Goal: Information Seeking & Learning: Find specific fact

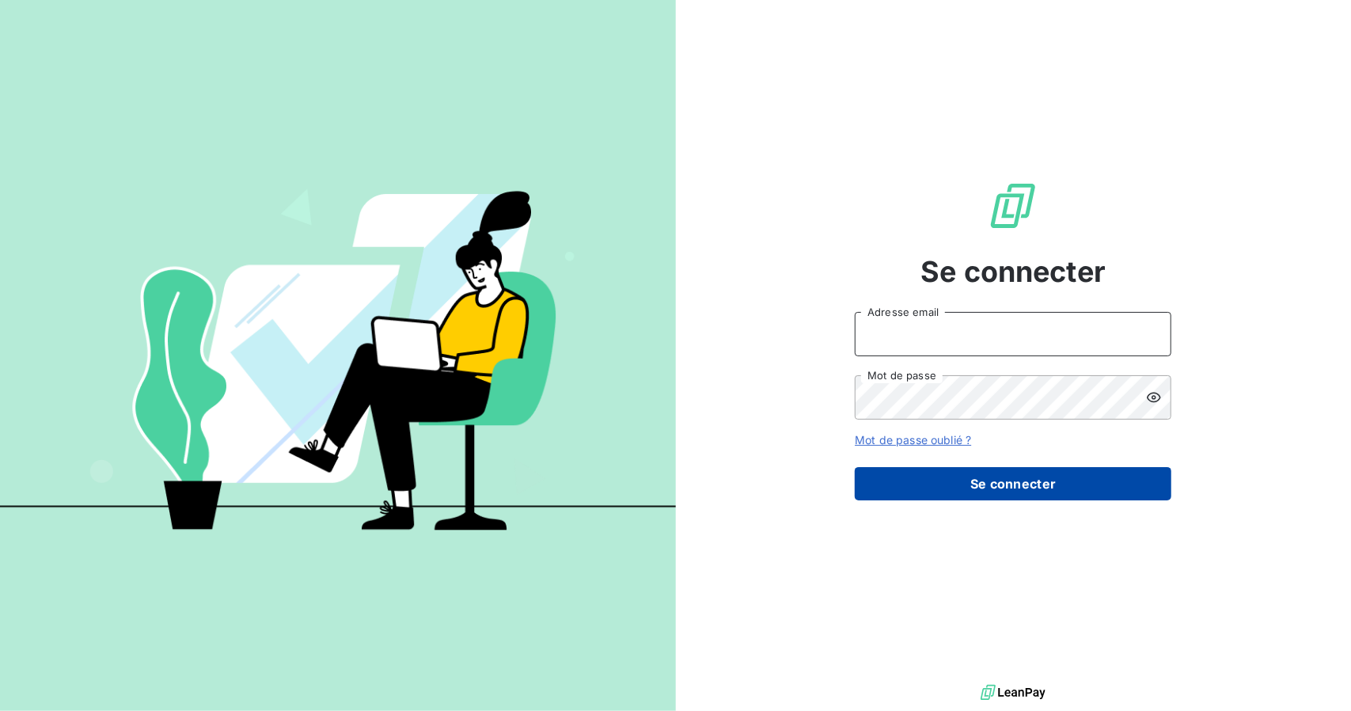
type input "[EMAIL_ADDRESS][DOMAIN_NAME]"
click at [901, 483] on button "Se connecter" at bounding box center [1013, 483] width 316 height 33
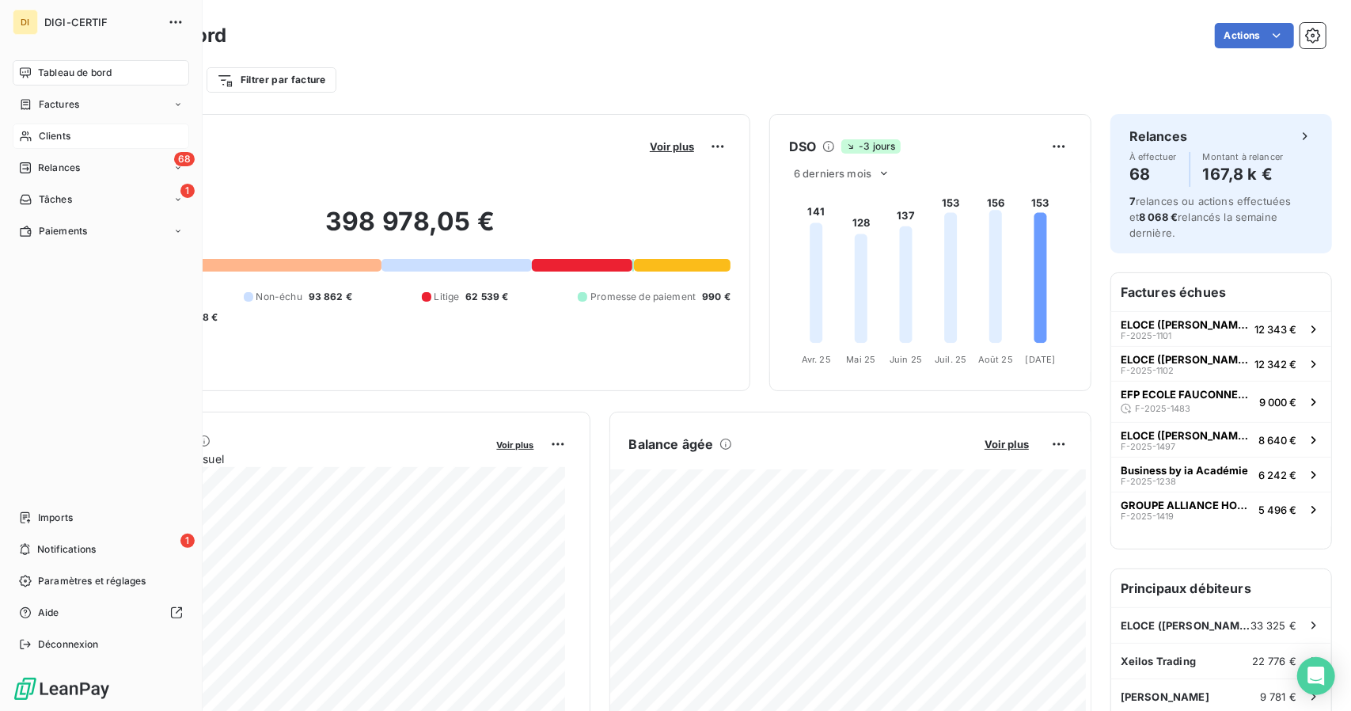
click at [82, 135] on div "Clients" at bounding box center [101, 135] width 176 height 25
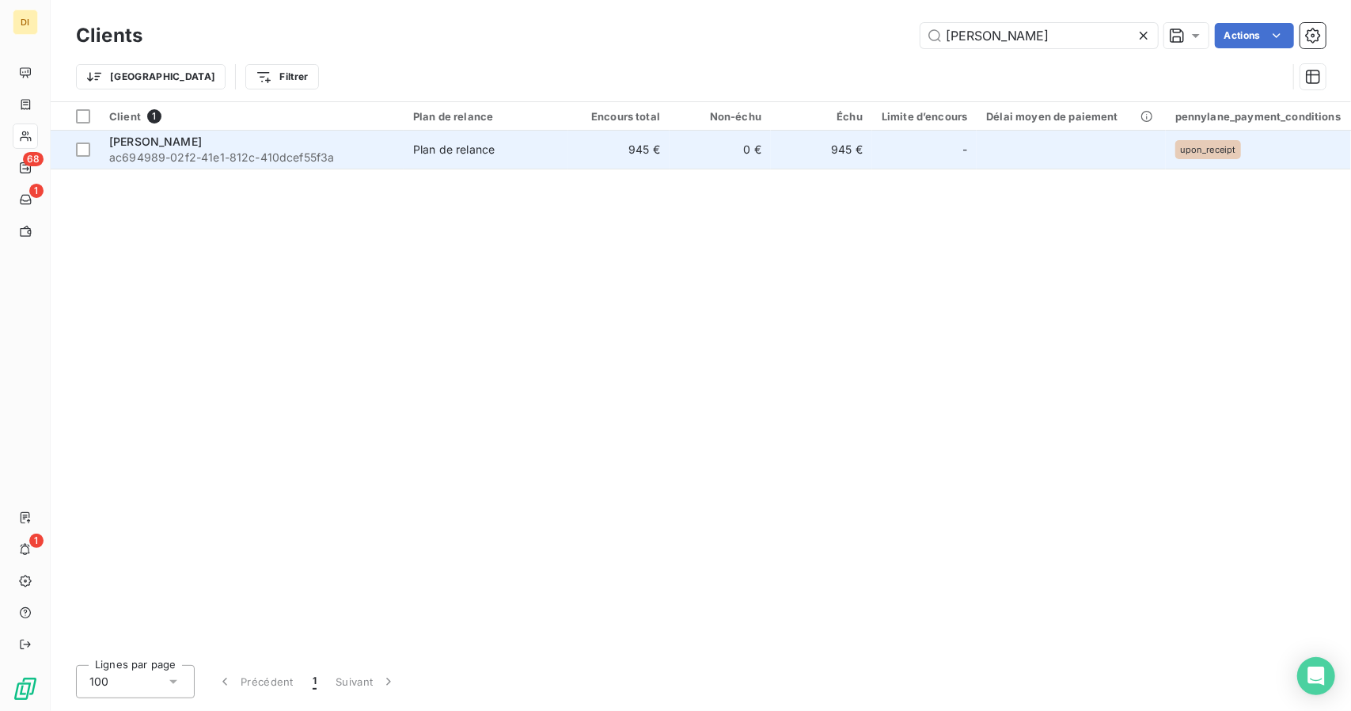
type input "[PERSON_NAME]"
click at [600, 153] on td "945 €" at bounding box center [618, 150] width 101 height 38
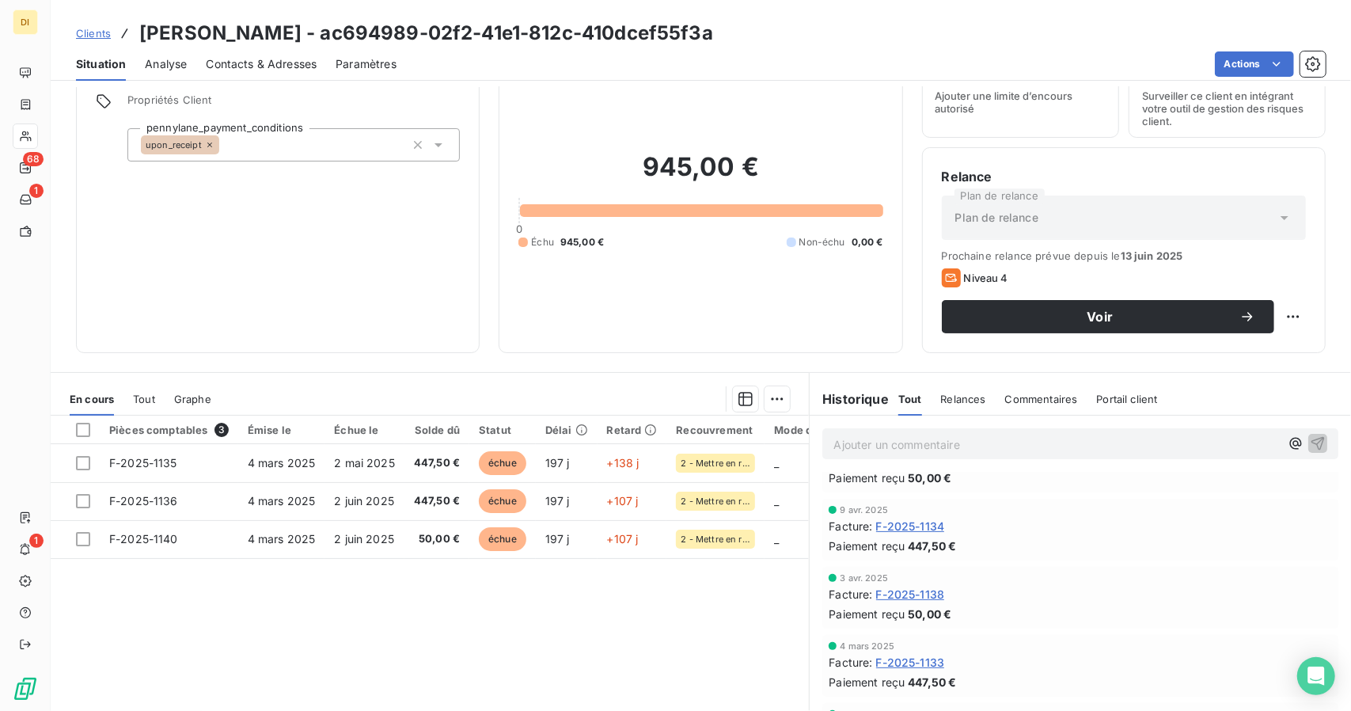
scroll to position [62, 0]
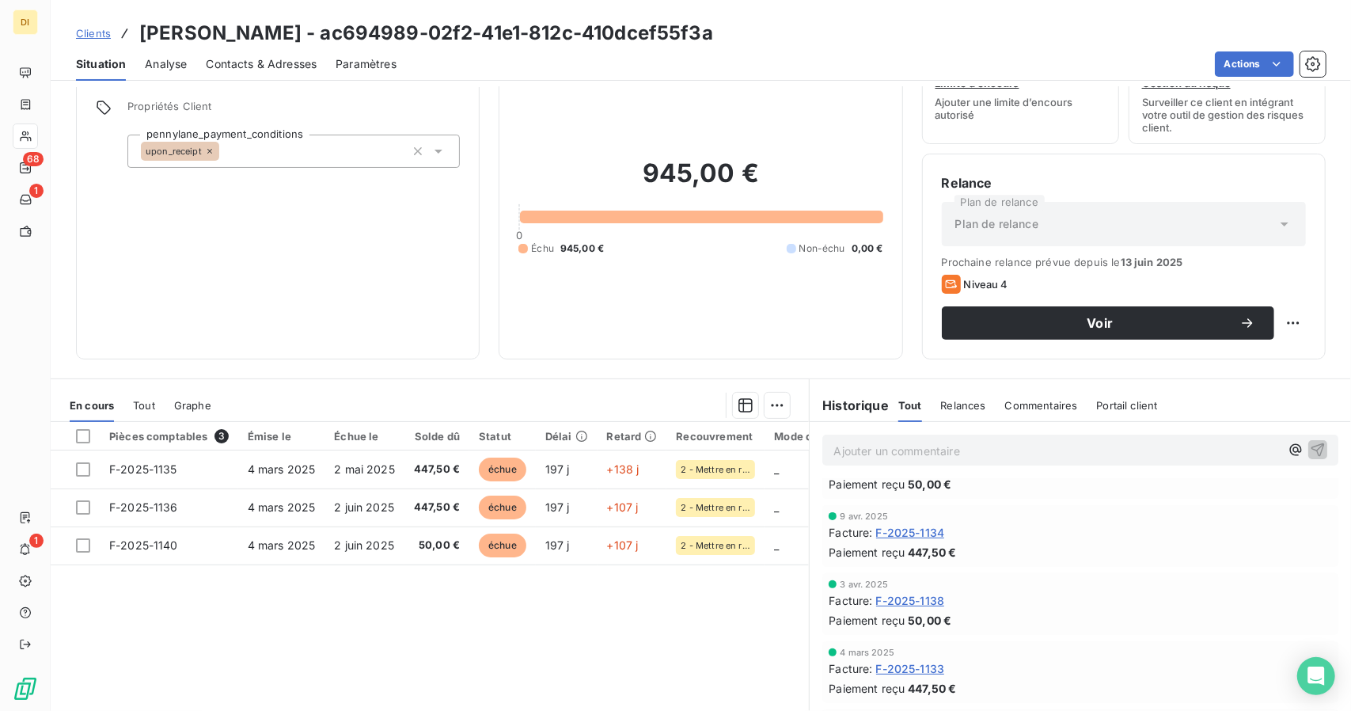
click at [95, 35] on span "Clients" at bounding box center [93, 33] width 35 height 13
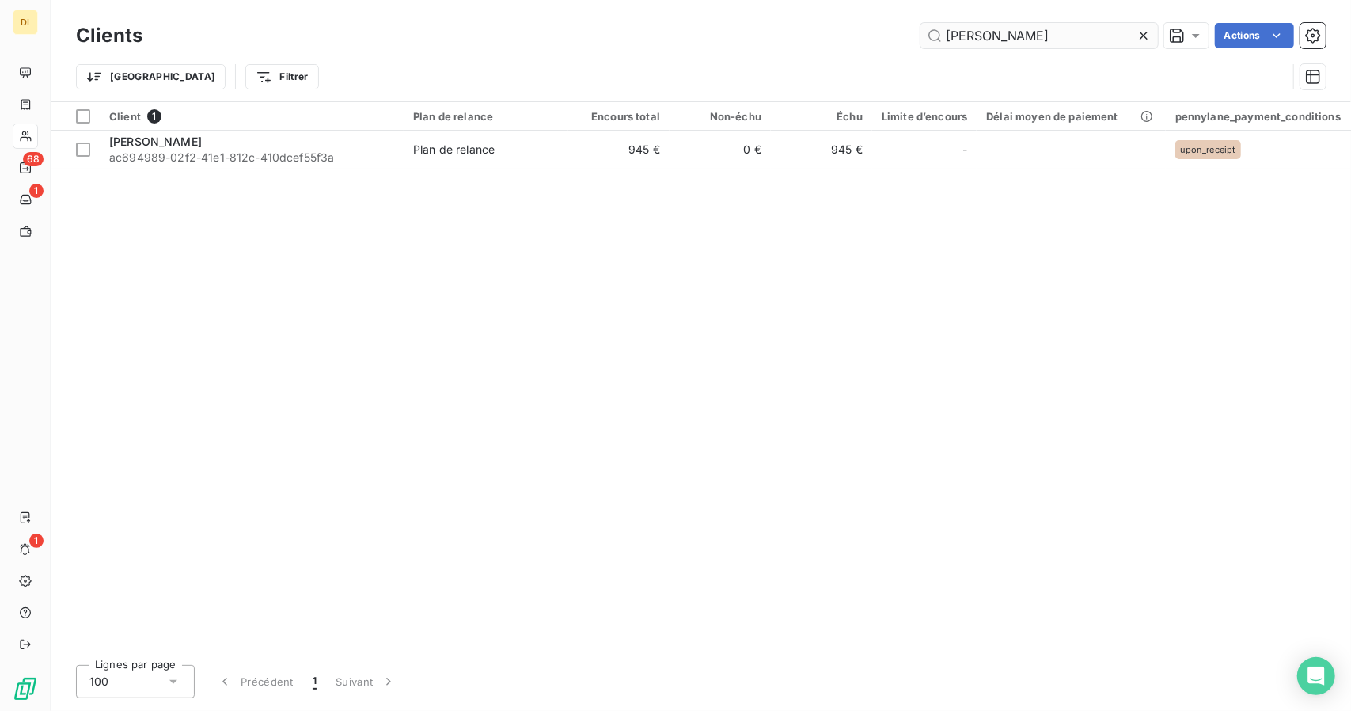
click at [970, 32] on input "[PERSON_NAME]" at bounding box center [1038, 35] width 237 height 25
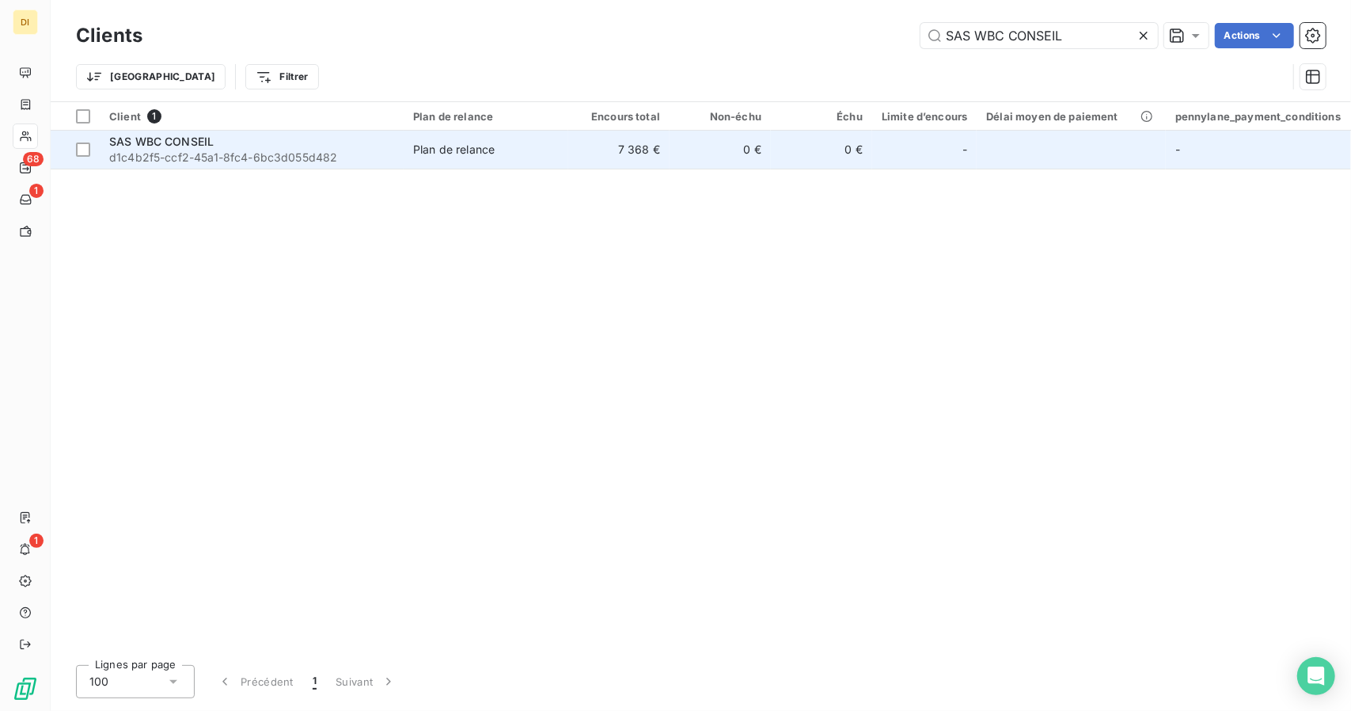
type input "SAS WBC CONSEIL"
click at [792, 138] on td "0 €" at bounding box center [821, 150] width 101 height 38
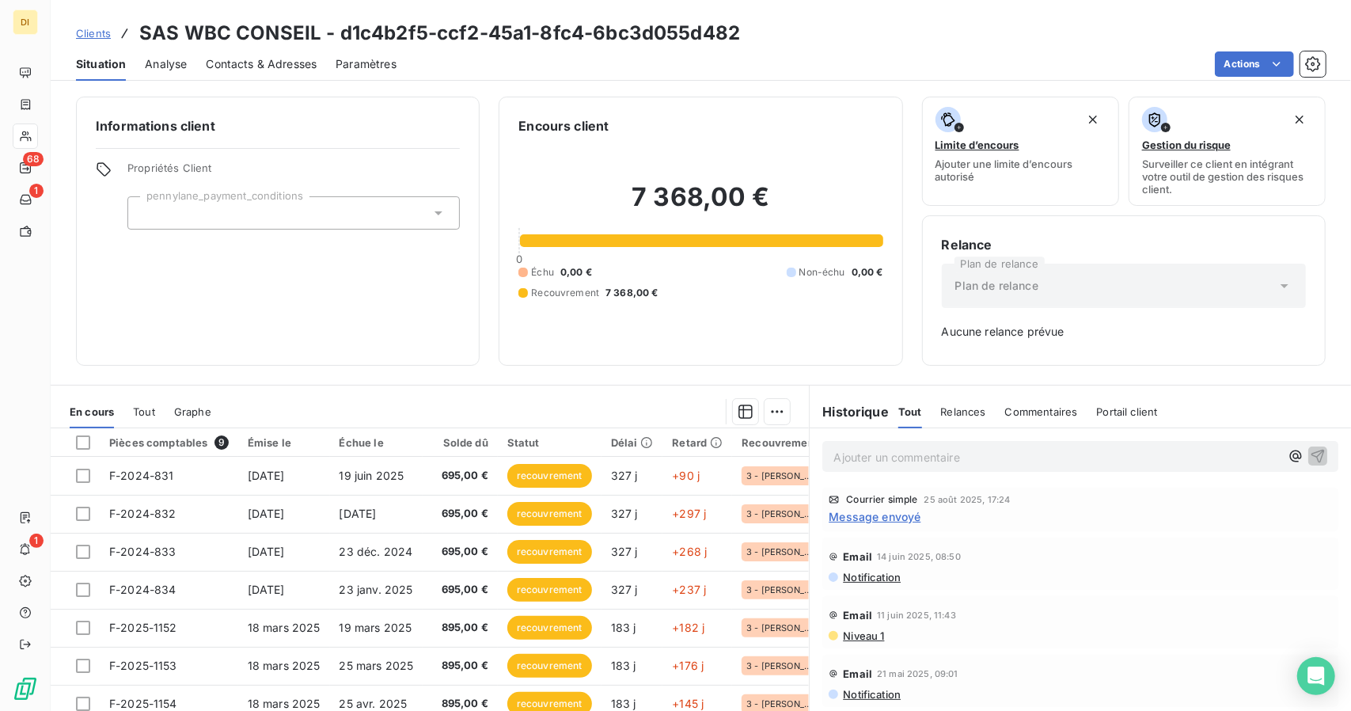
click at [85, 34] on span "Clients" at bounding box center [93, 33] width 35 height 13
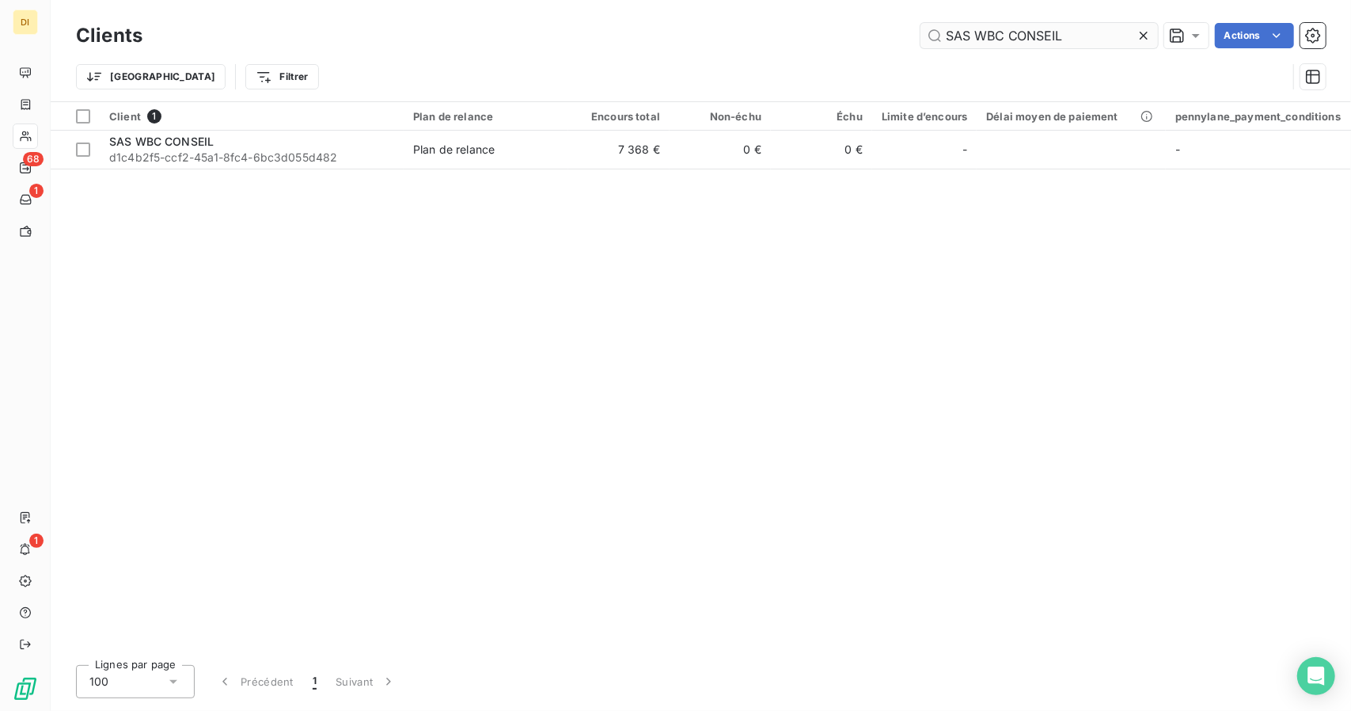
click at [984, 47] on input "SAS WBC CONSEIL" at bounding box center [1038, 35] width 237 height 25
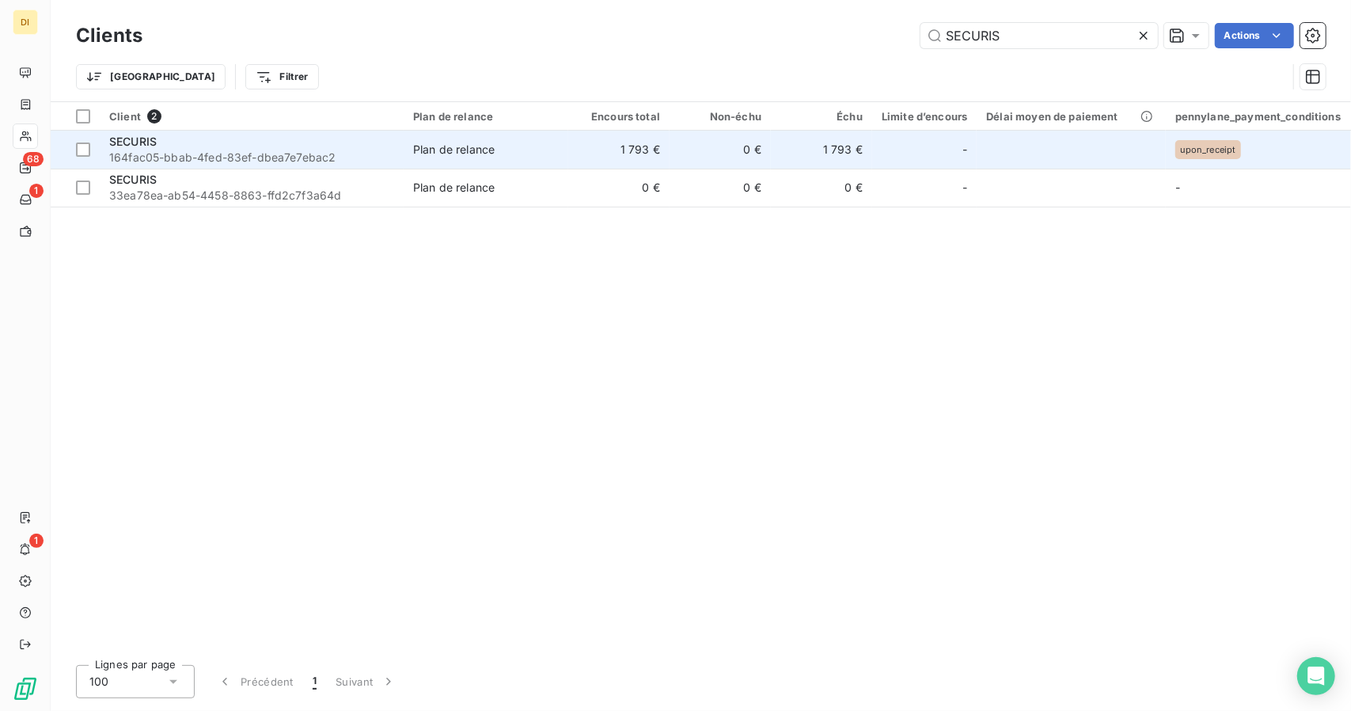
type input "SECURIS"
click at [741, 143] on td "0 €" at bounding box center [719, 150] width 101 height 38
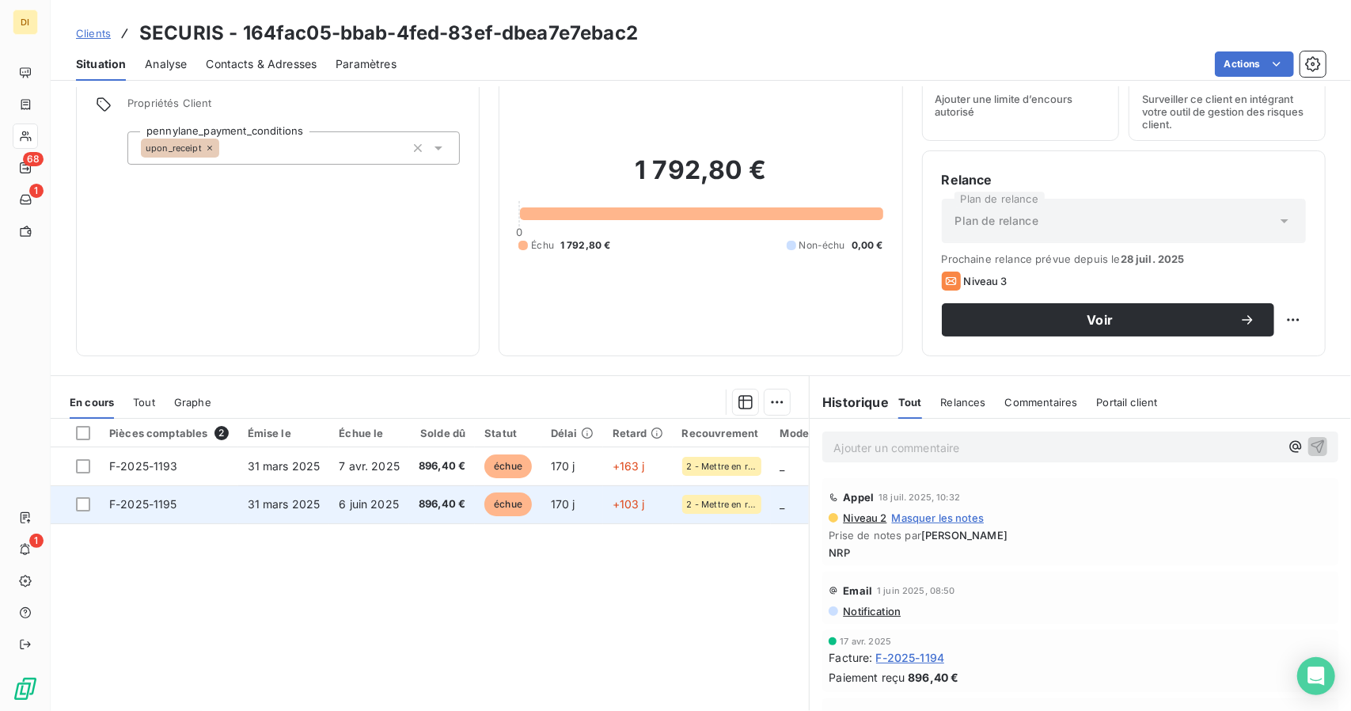
scroll to position [123, 0]
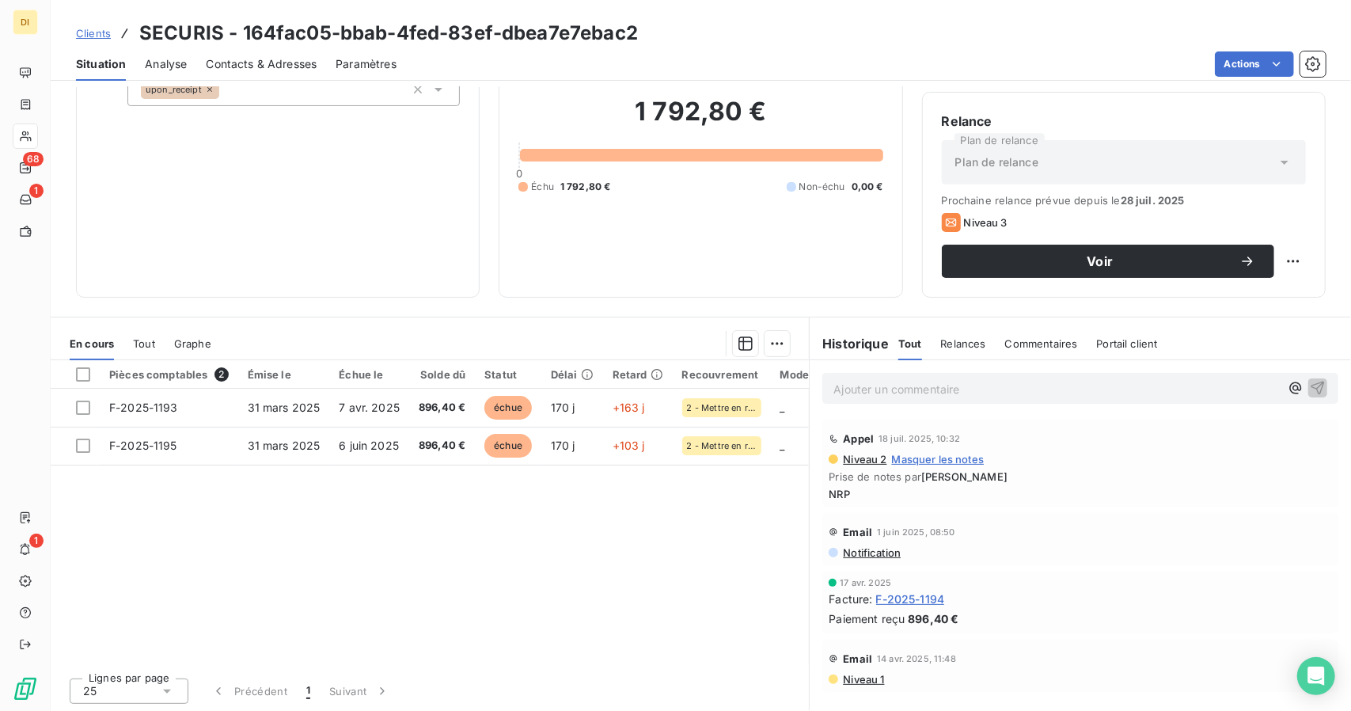
click at [913, 598] on span "F-2025-1194" at bounding box center [910, 598] width 69 height 17
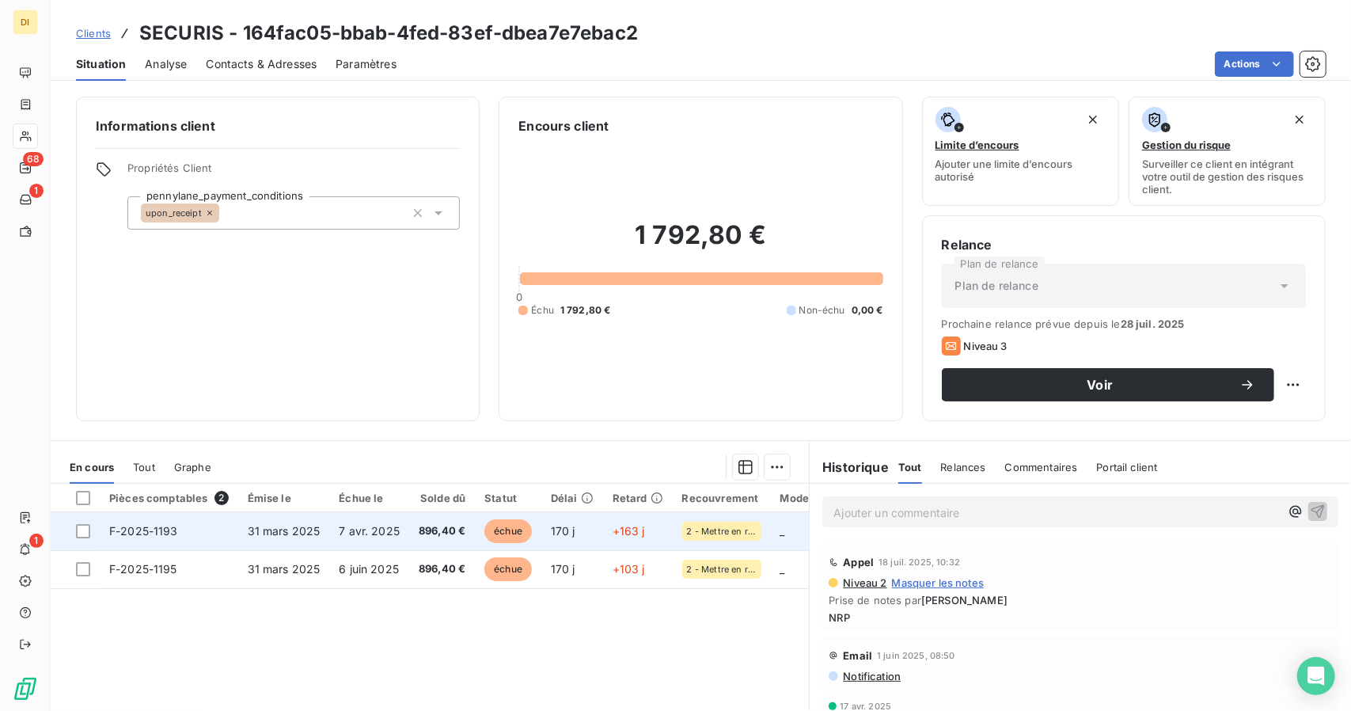
click at [426, 525] on span "896,40 €" at bounding box center [442, 531] width 47 height 16
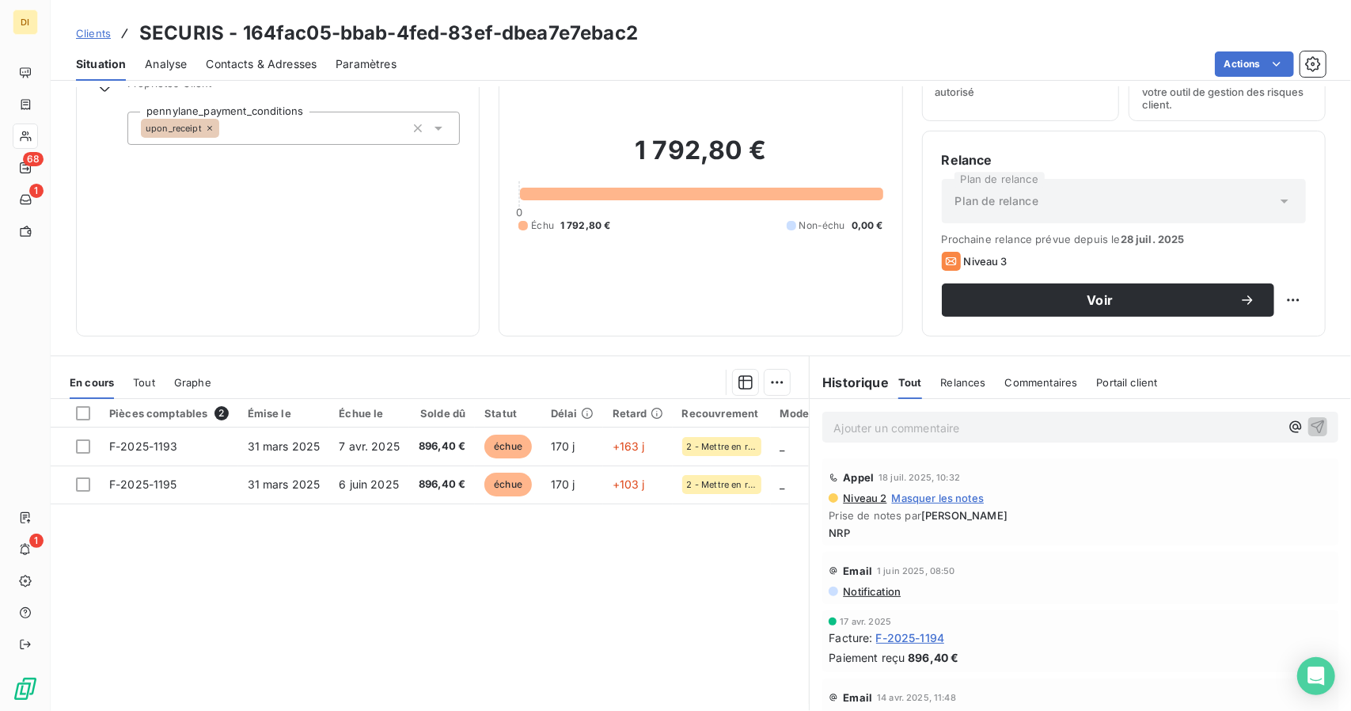
scroll to position [85, 0]
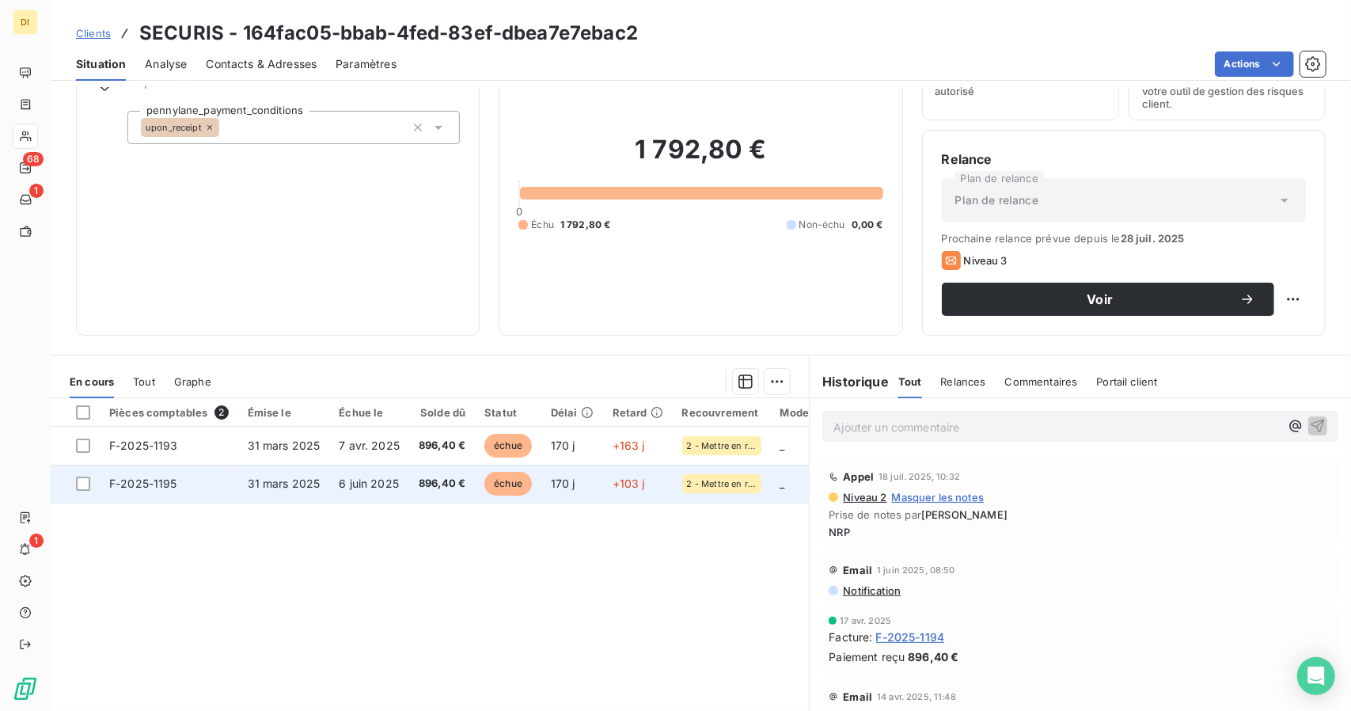
click at [555, 476] on span "170 j" at bounding box center [563, 482] width 25 height 13
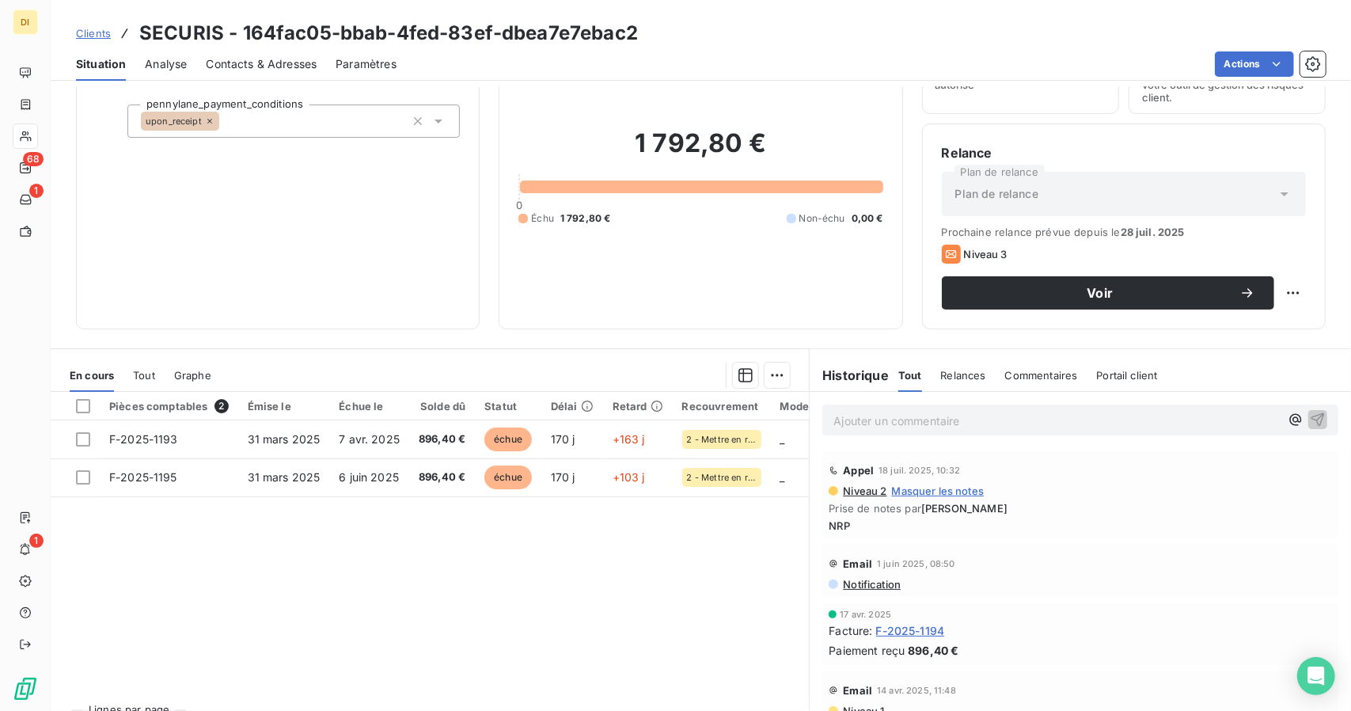
scroll to position [123, 0]
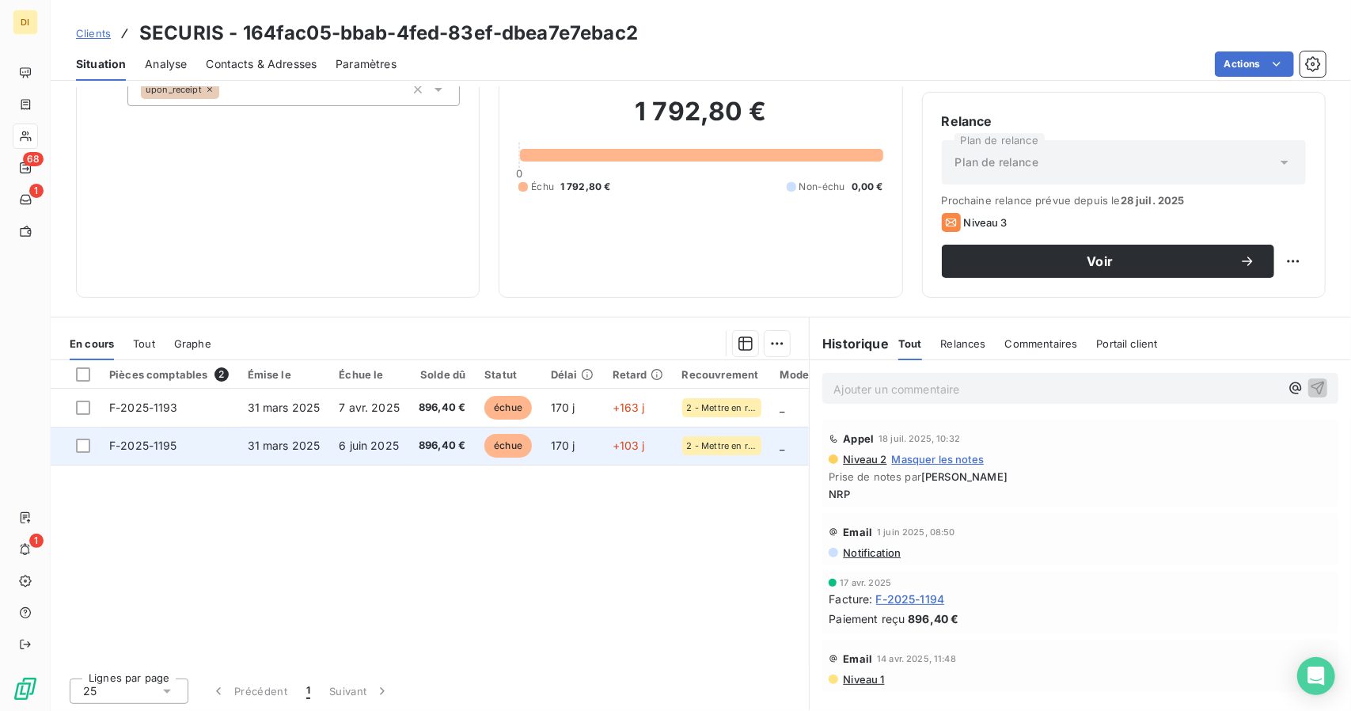
click at [588, 442] on td "170 j" at bounding box center [572, 445] width 62 height 38
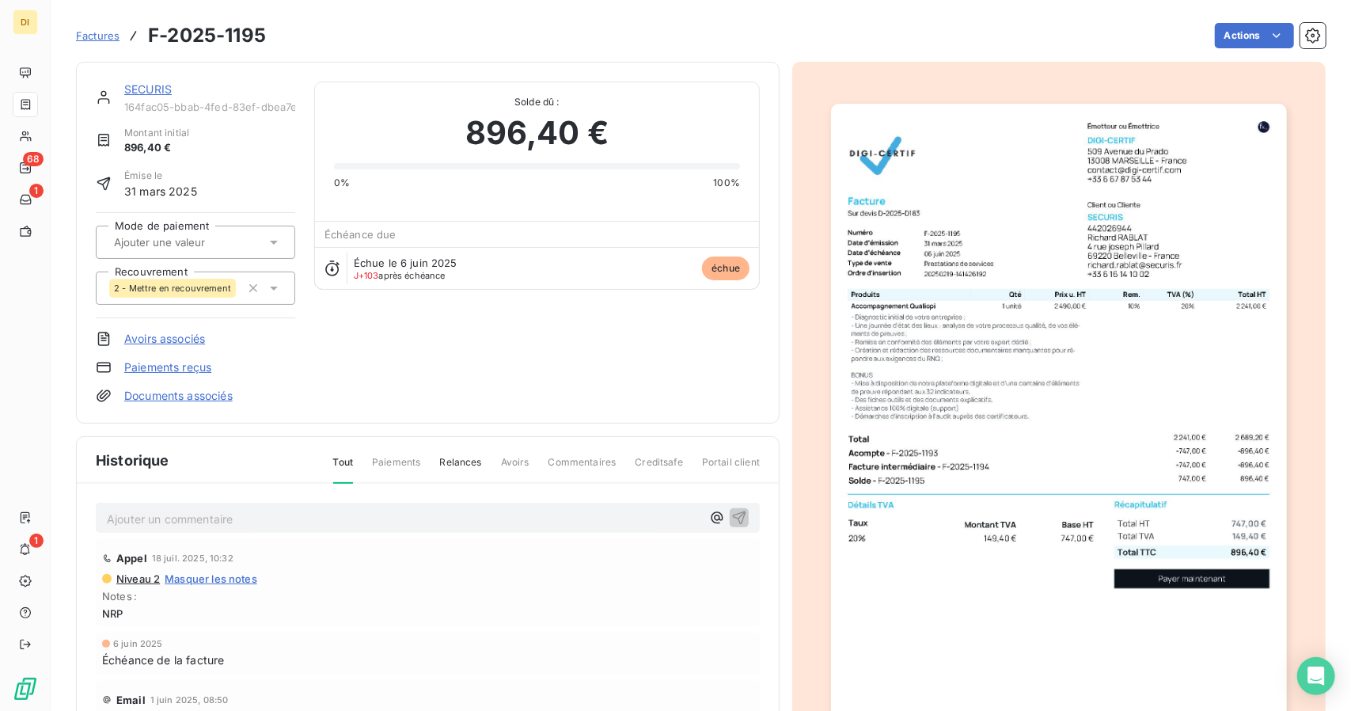
click at [896, 265] on img "button" at bounding box center [1058, 426] width 455 height 644
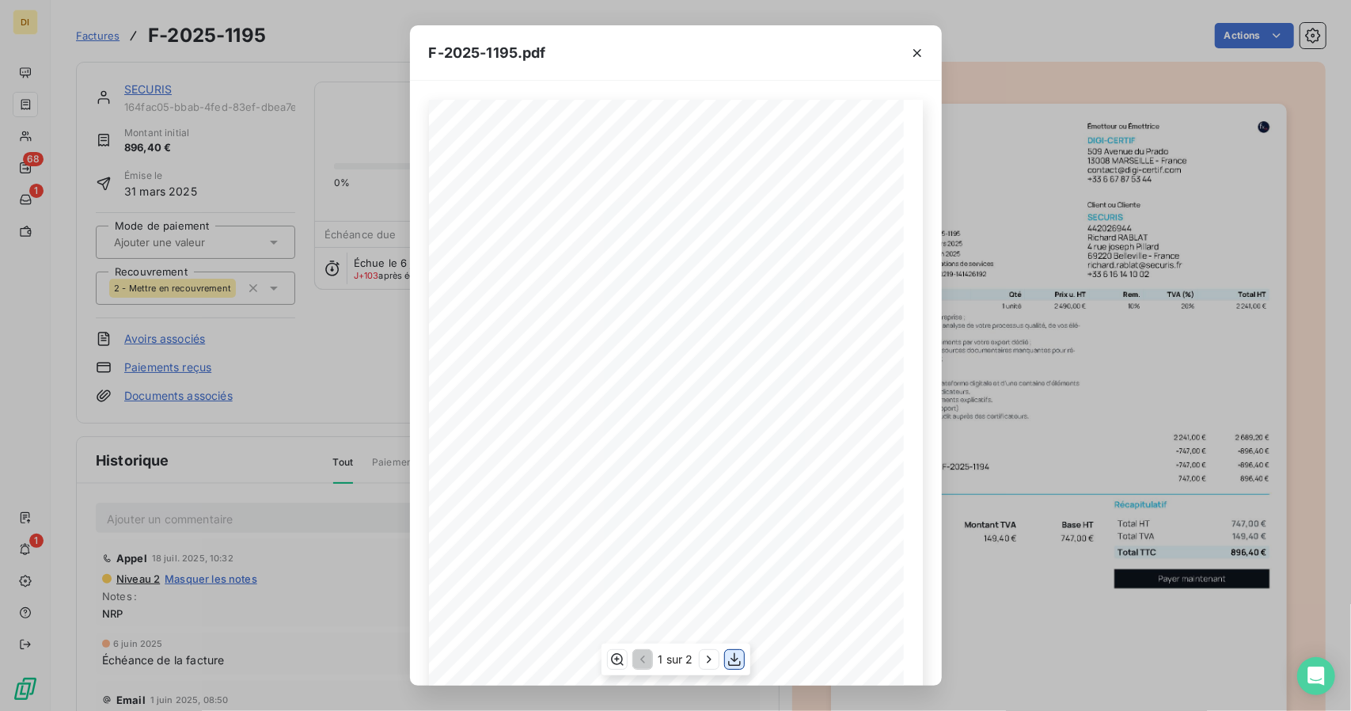
click at [732, 656] on icon "button" at bounding box center [734, 659] width 16 height 16
click at [1146, 441] on div "F-2025-1195.pdf 747,00 € 149,40 € 896,40 € Émetteur ou Émettrice DIGI-CERTIF [S…" at bounding box center [675, 355] width 1351 height 711
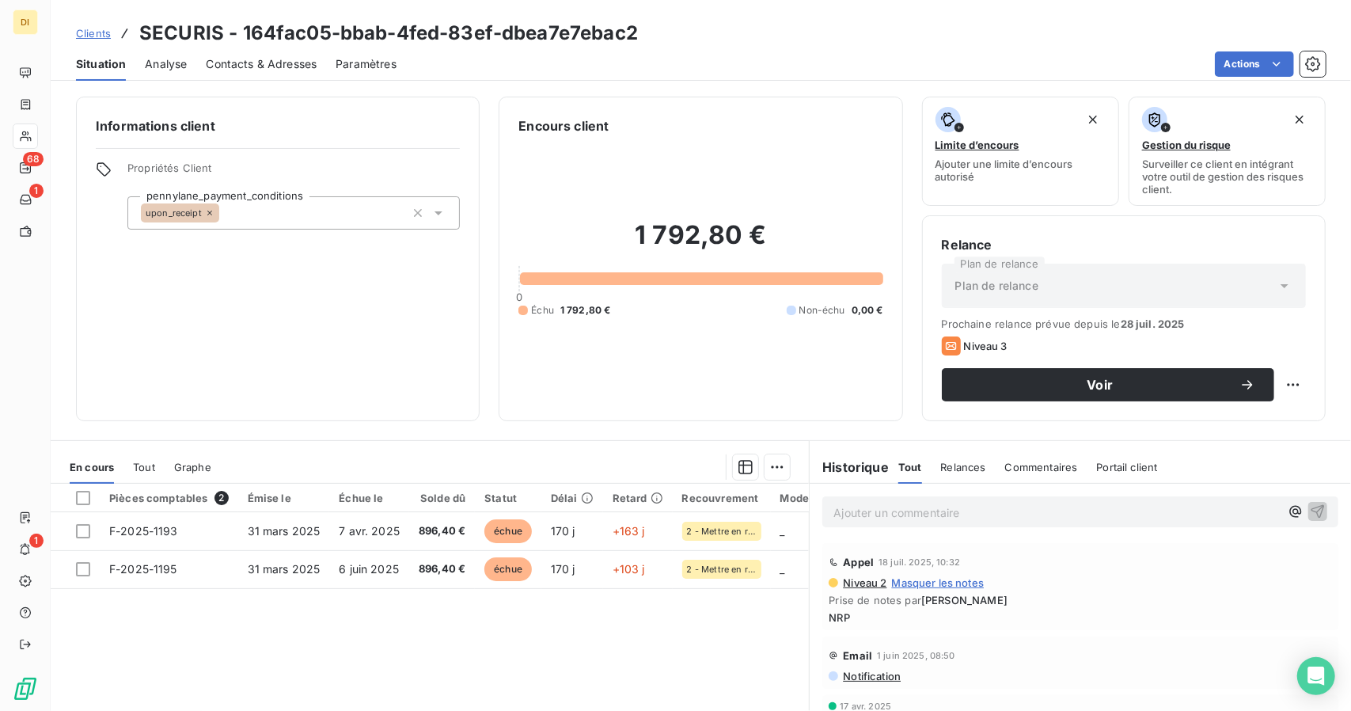
scroll to position [123, 0]
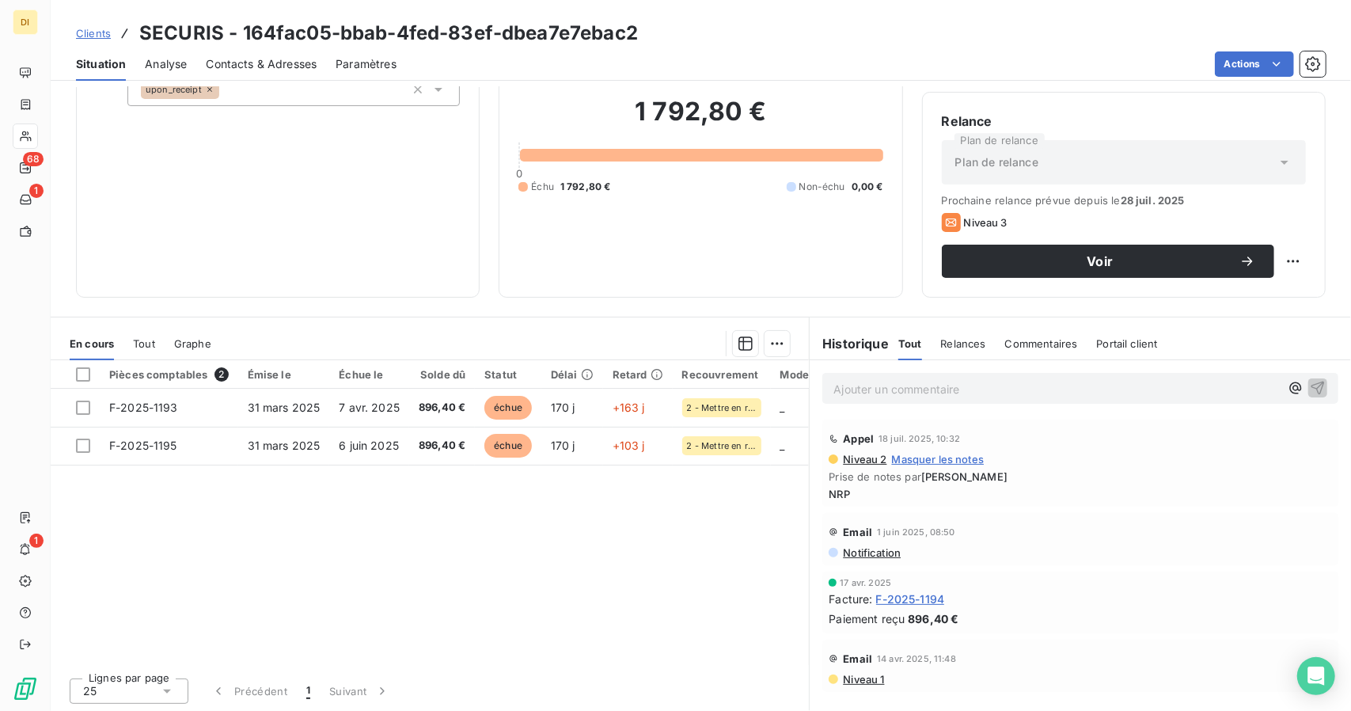
click at [896, 597] on span "F-2025-1194" at bounding box center [910, 598] width 69 height 17
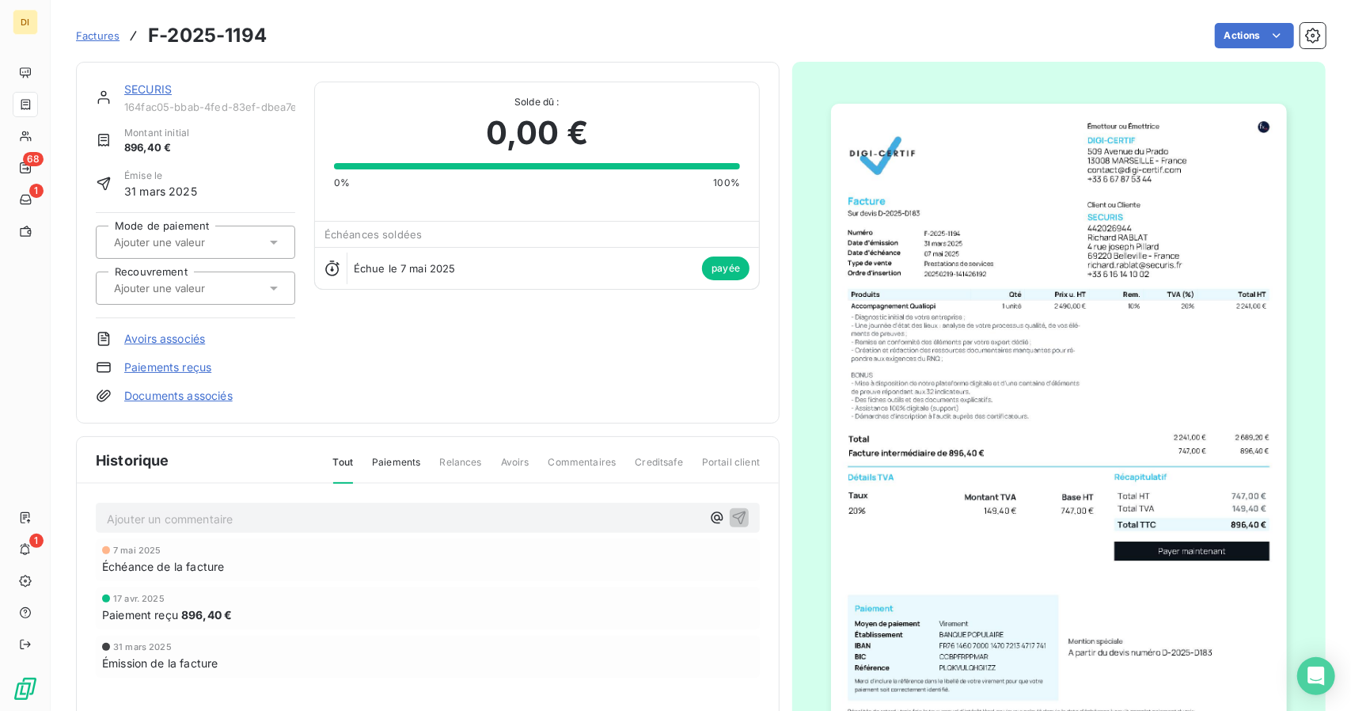
click at [1013, 433] on img "button" at bounding box center [1058, 426] width 455 height 644
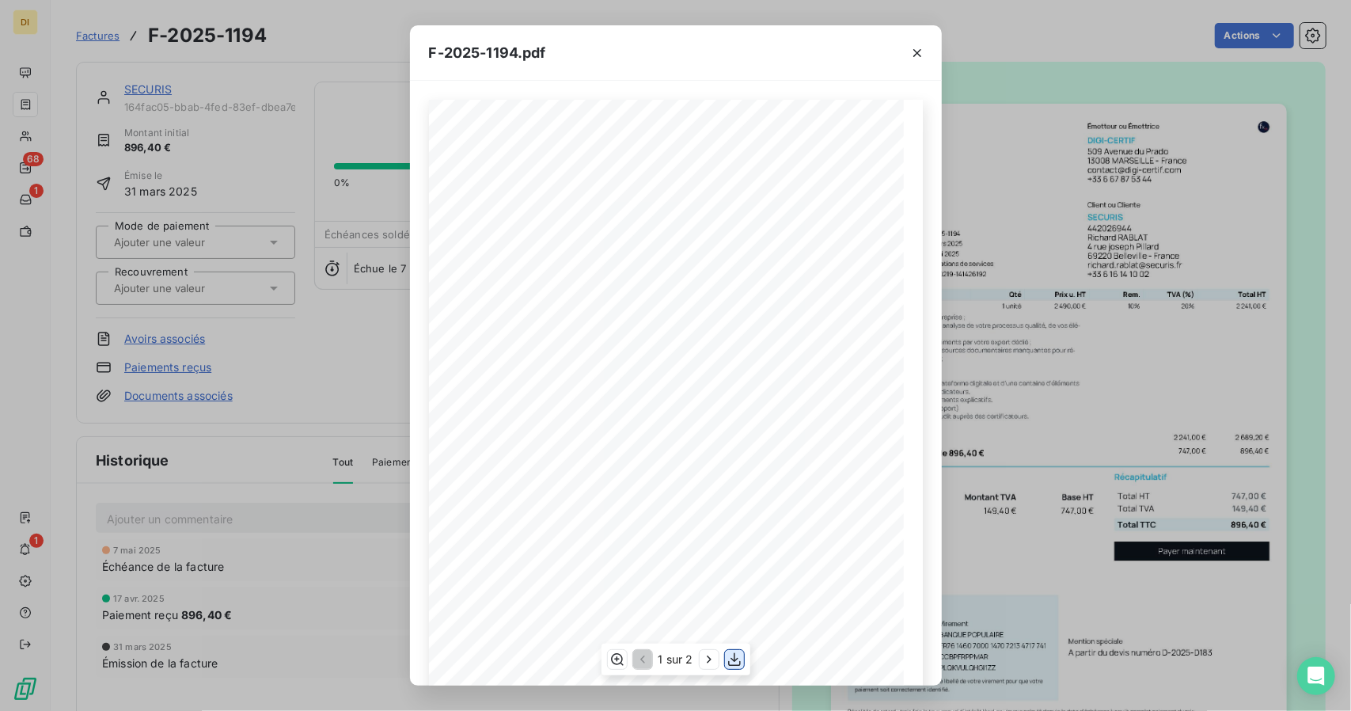
click at [734, 658] on icon "button" at bounding box center [734, 659] width 16 height 16
click at [1006, 517] on div "F-2025-1194.pdf 747,00 € 149,40 € 896,40 € Émetteur ou Émettrice DIGI-CERTIF [S…" at bounding box center [675, 355] width 1351 height 711
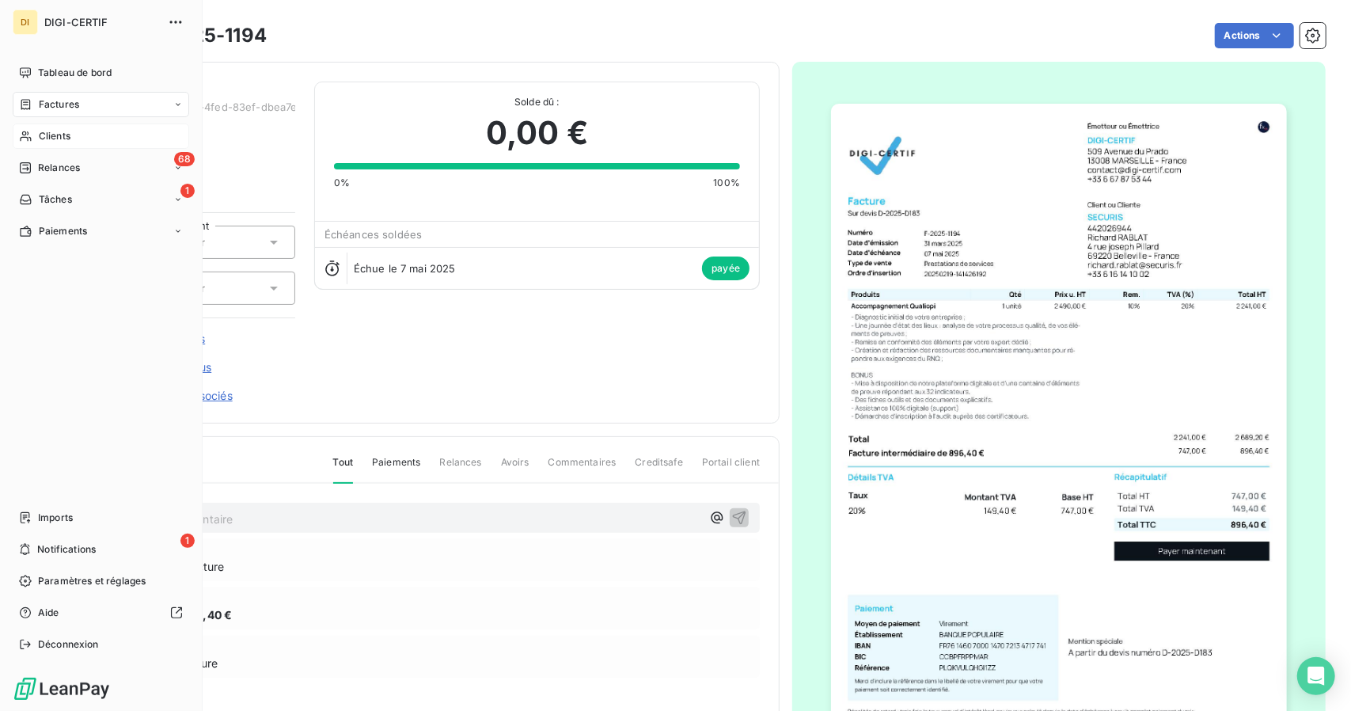
click at [104, 134] on div "Clients" at bounding box center [101, 135] width 176 height 25
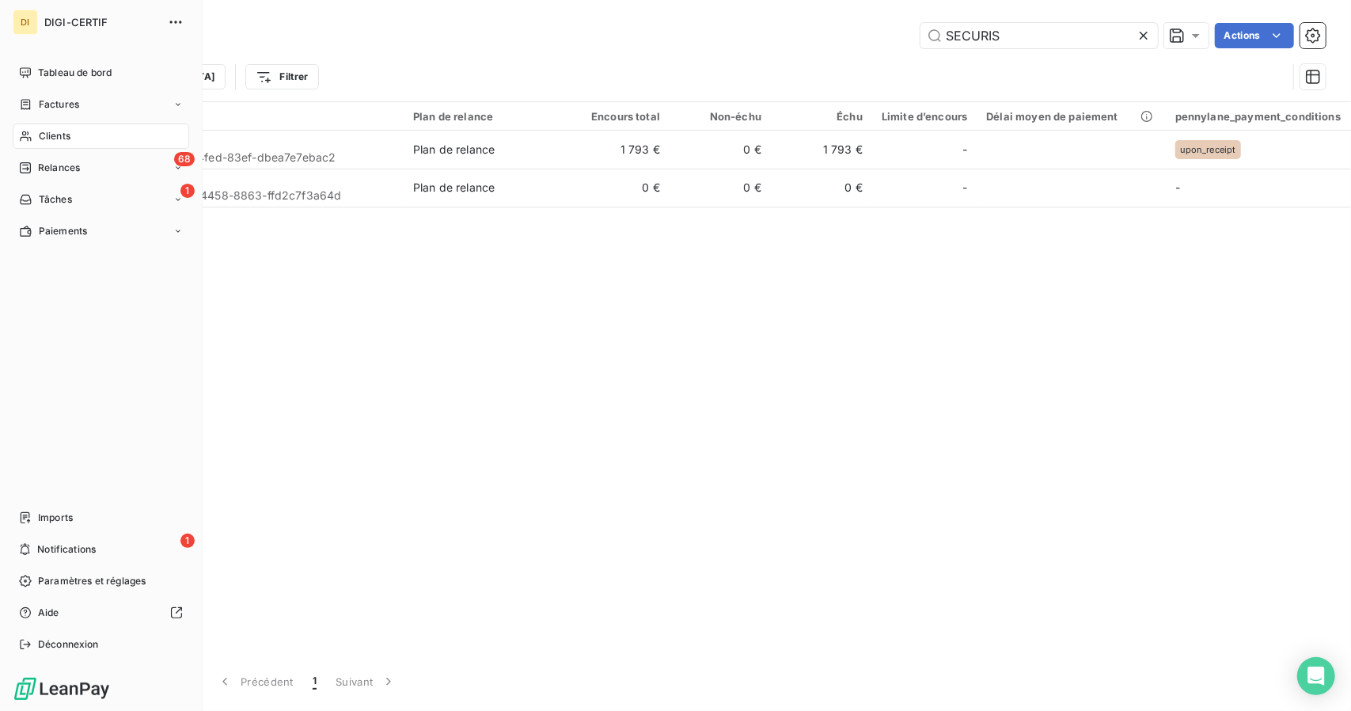
click at [50, 145] on div "Clients" at bounding box center [101, 135] width 176 height 25
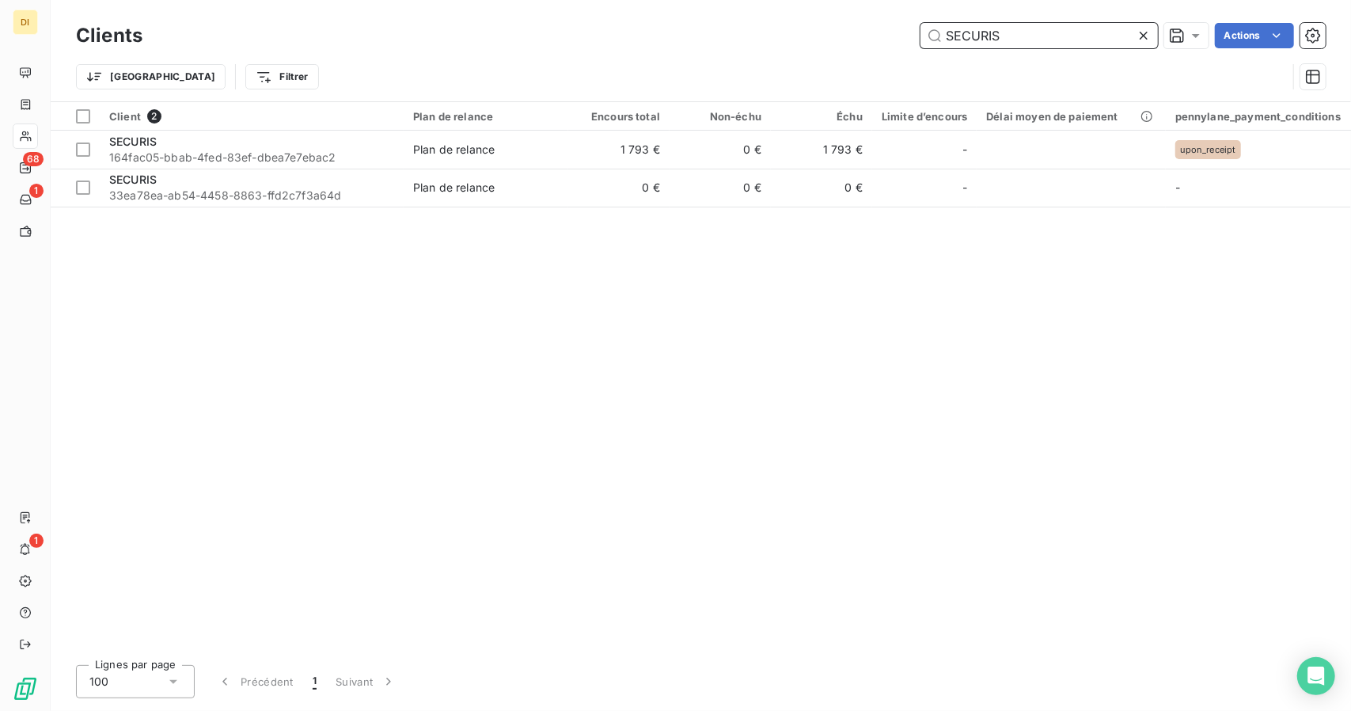
click at [997, 42] on input "SECURIS" at bounding box center [1038, 35] width 237 height 25
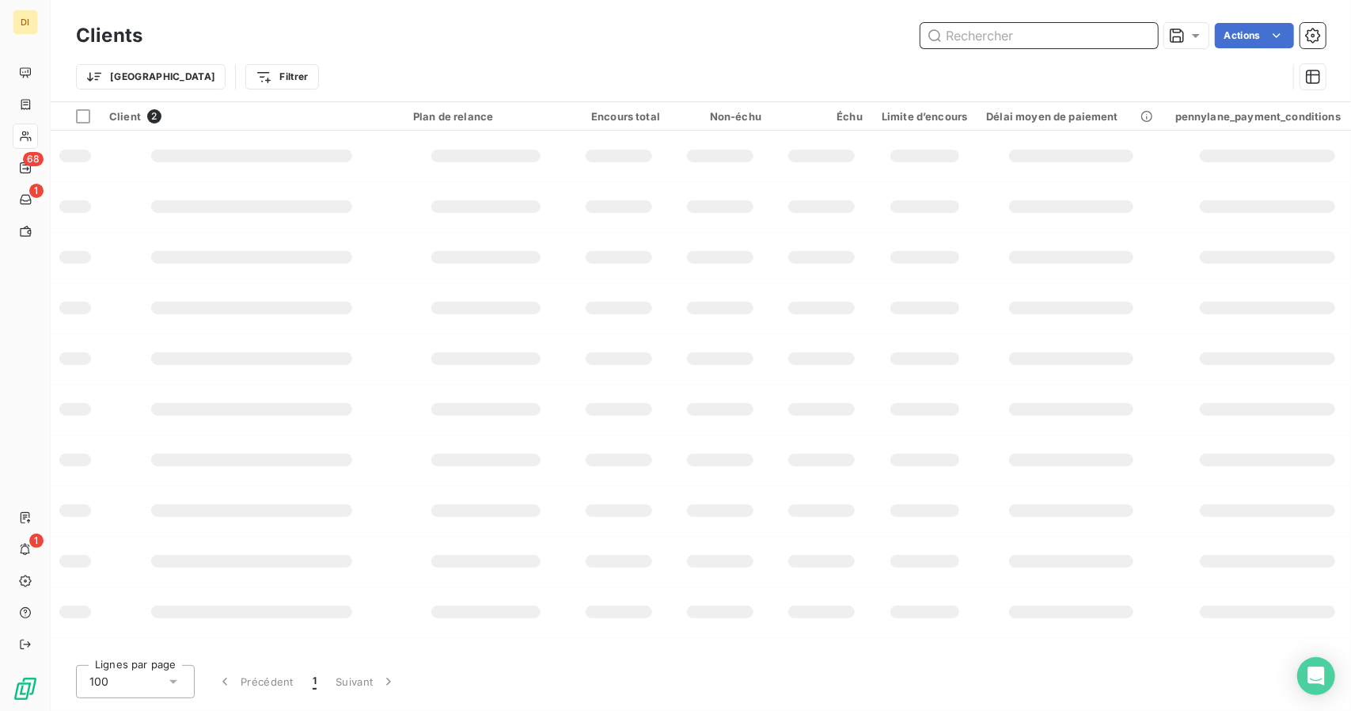
paste input "Tilli"
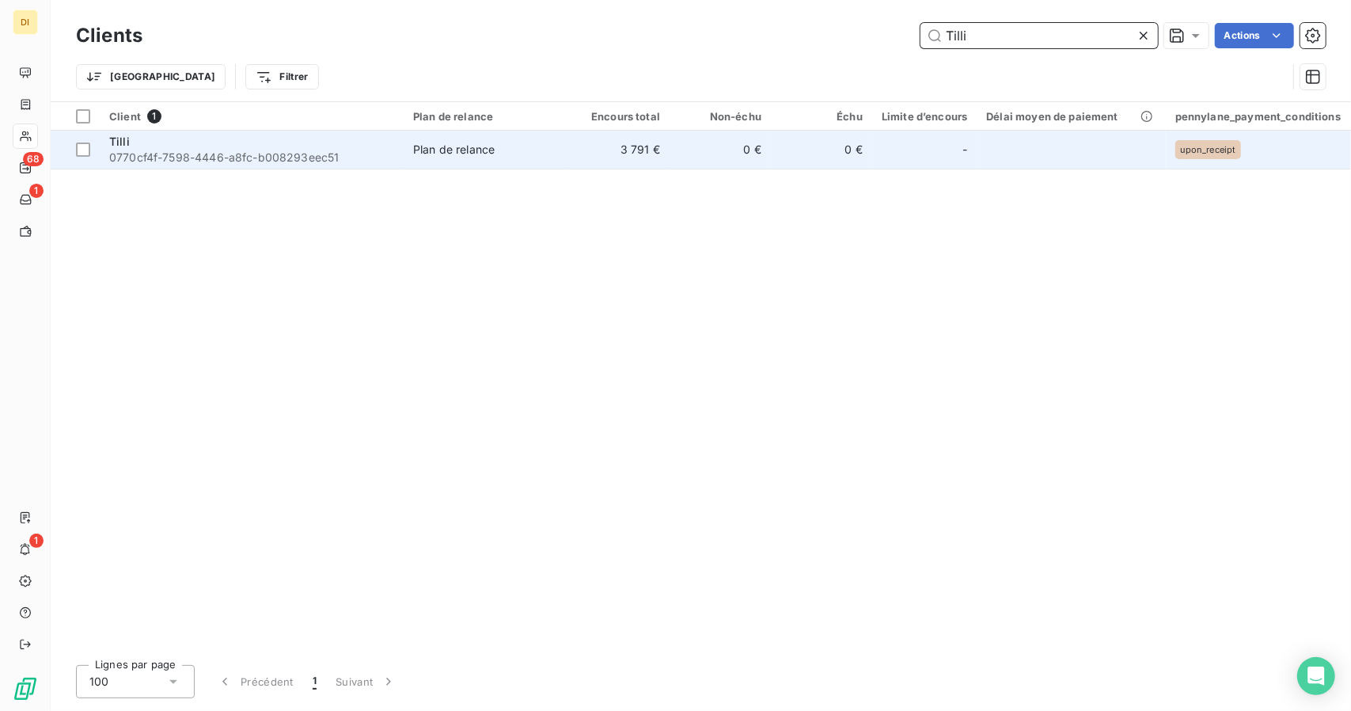
type input "Tilli"
click at [680, 150] on td "0 €" at bounding box center [719, 150] width 101 height 38
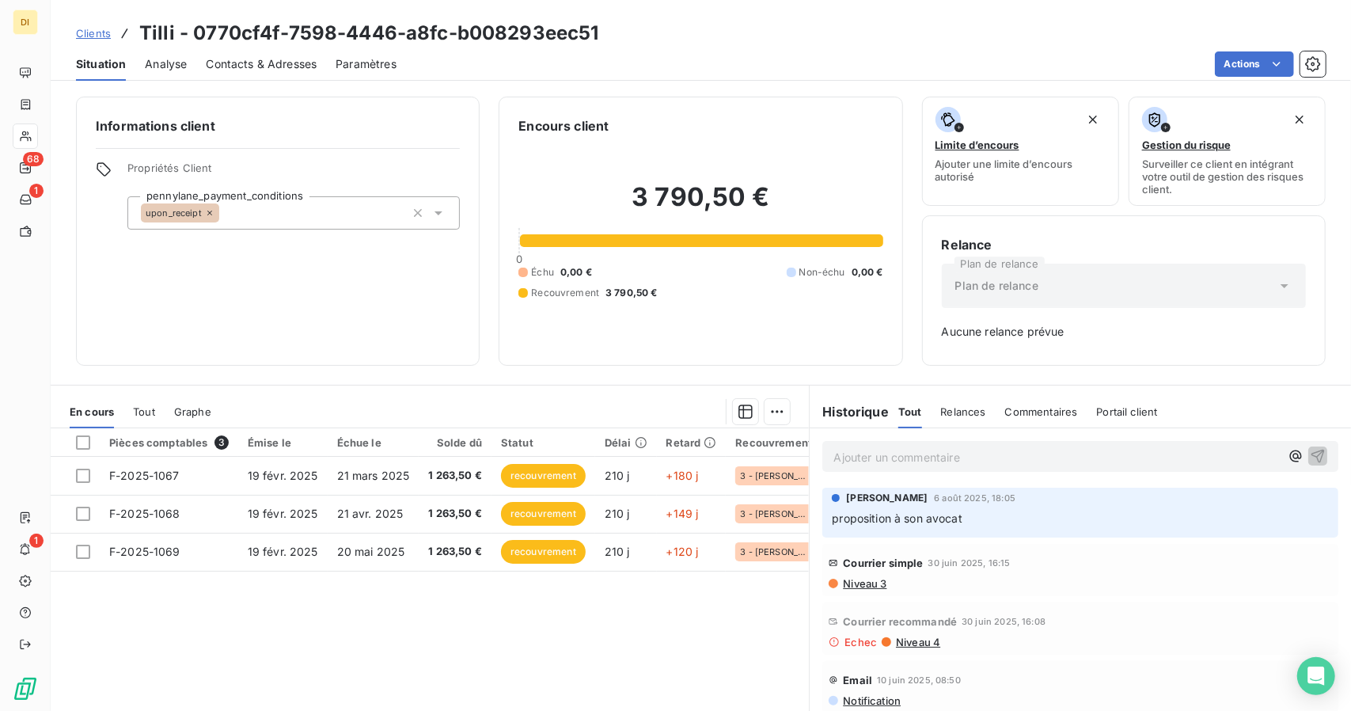
click at [680, 150] on div "3 790,50 € 0 Échu 0,00 € Non-échu 0,00 € Recouvrement 3 790,50 €" at bounding box center [700, 240] width 364 height 210
click at [104, 28] on span "Clients" at bounding box center [93, 33] width 35 height 13
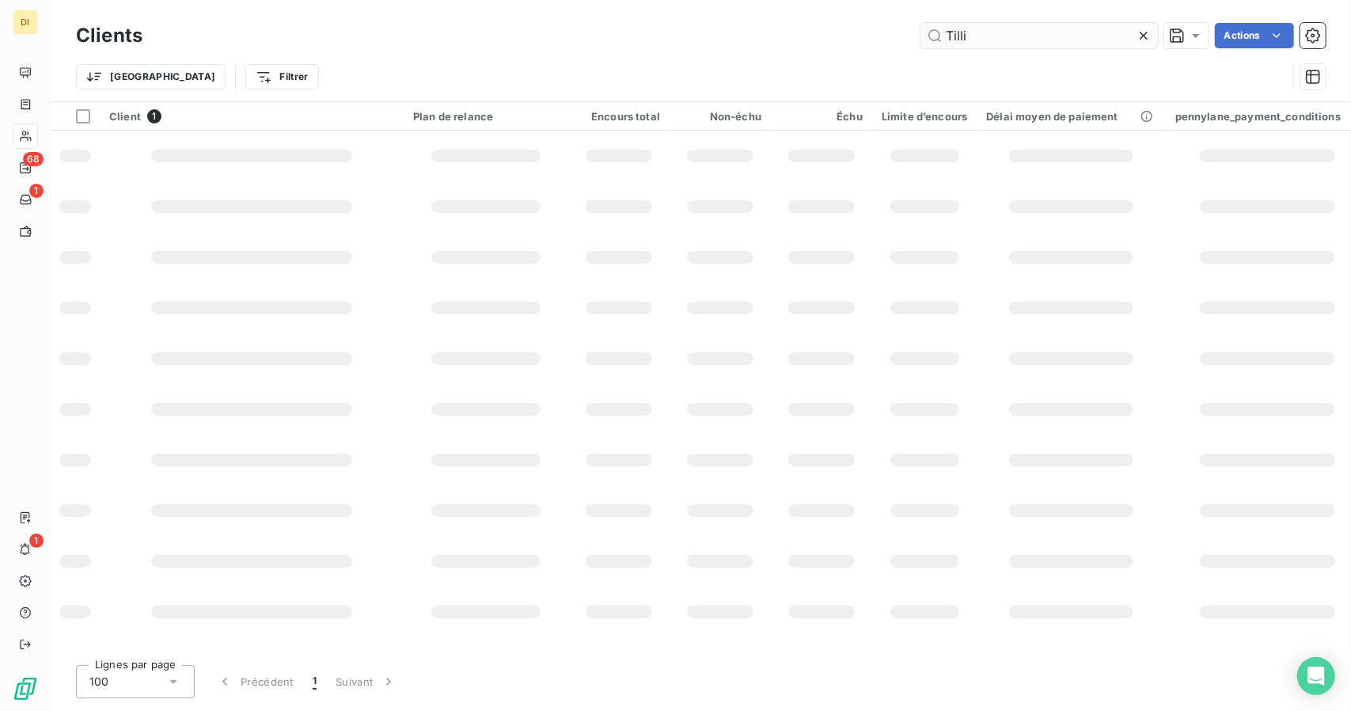
click at [981, 41] on input "Tilli" at bounding box center [1038, 35] width 237 height 25
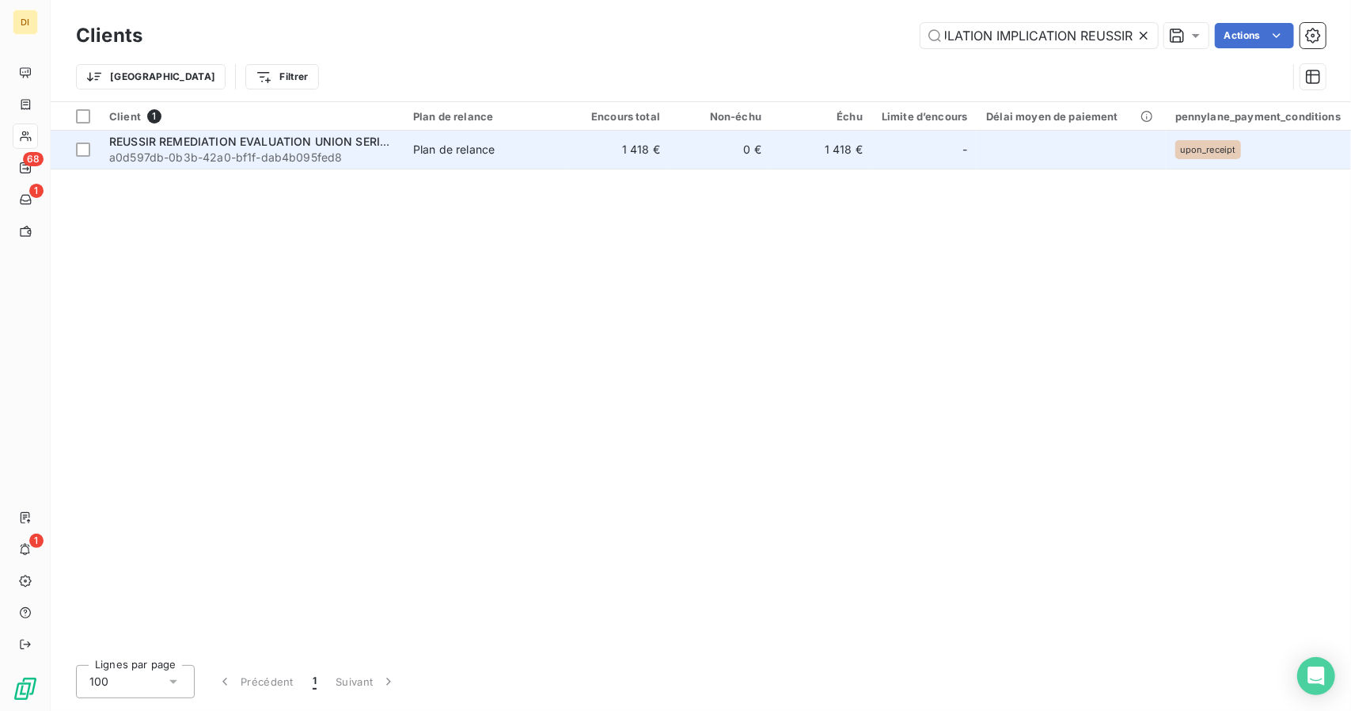
type input "REUSSIR REMEDIATION EVALUATION UNION SERIEUX STIMULATION IMPLICATION REUSSIR"
click at [614, 157] on td "1 418 €" at bounding box center [618, 150] width 101 height 38
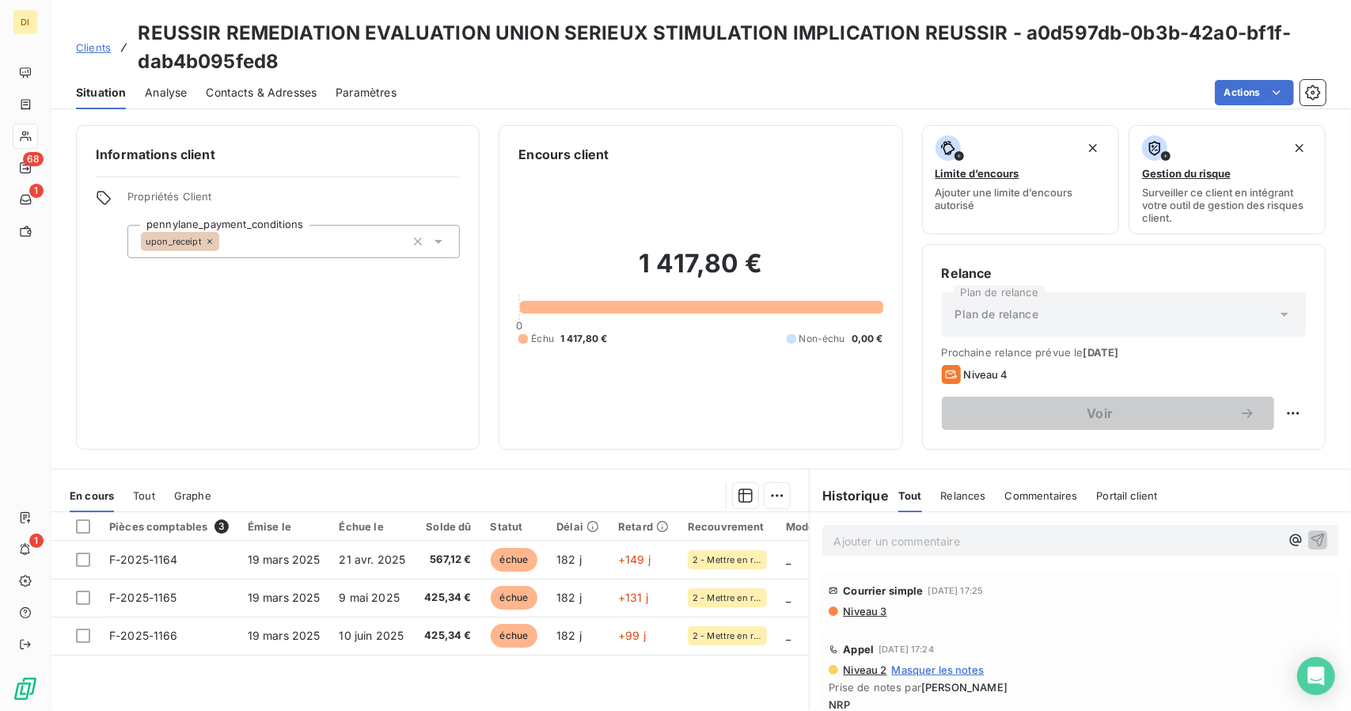
scroll to position [152, 0]
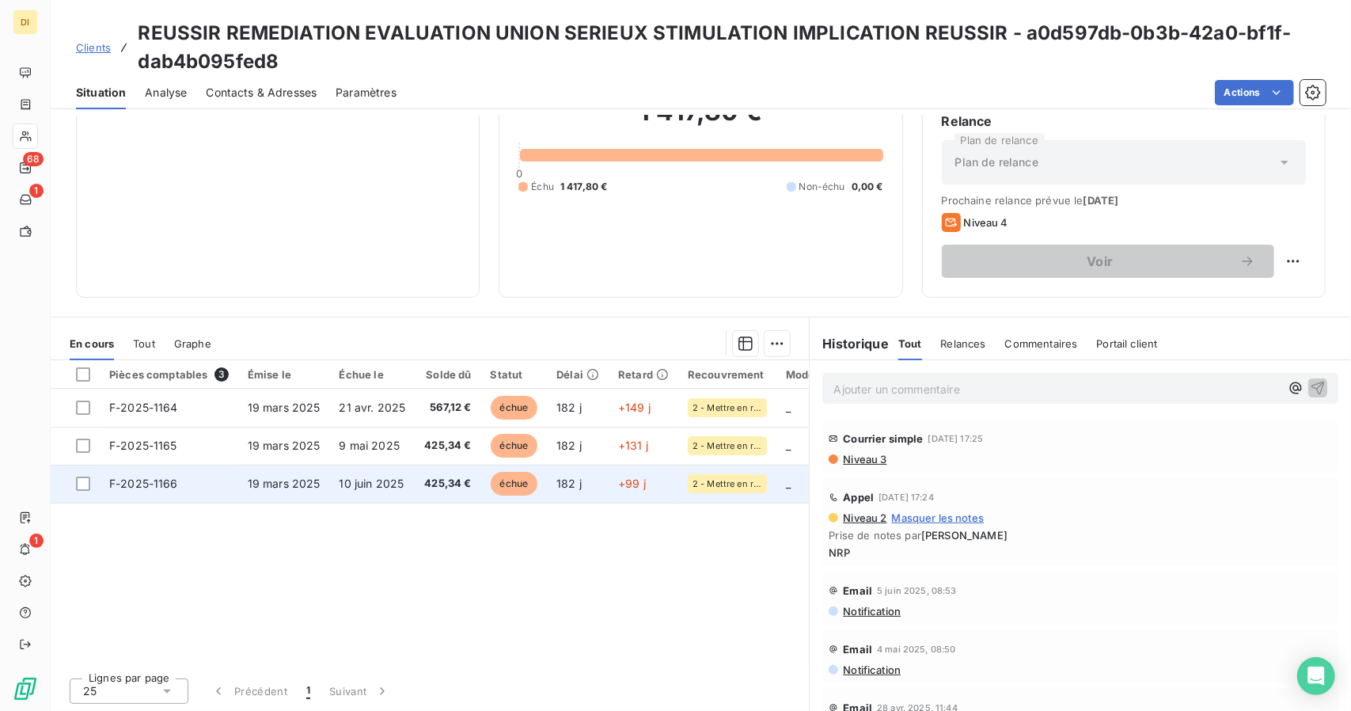
click at [589, 484] on td "182 j" at bounding box center [578, 483] width 62 height 38
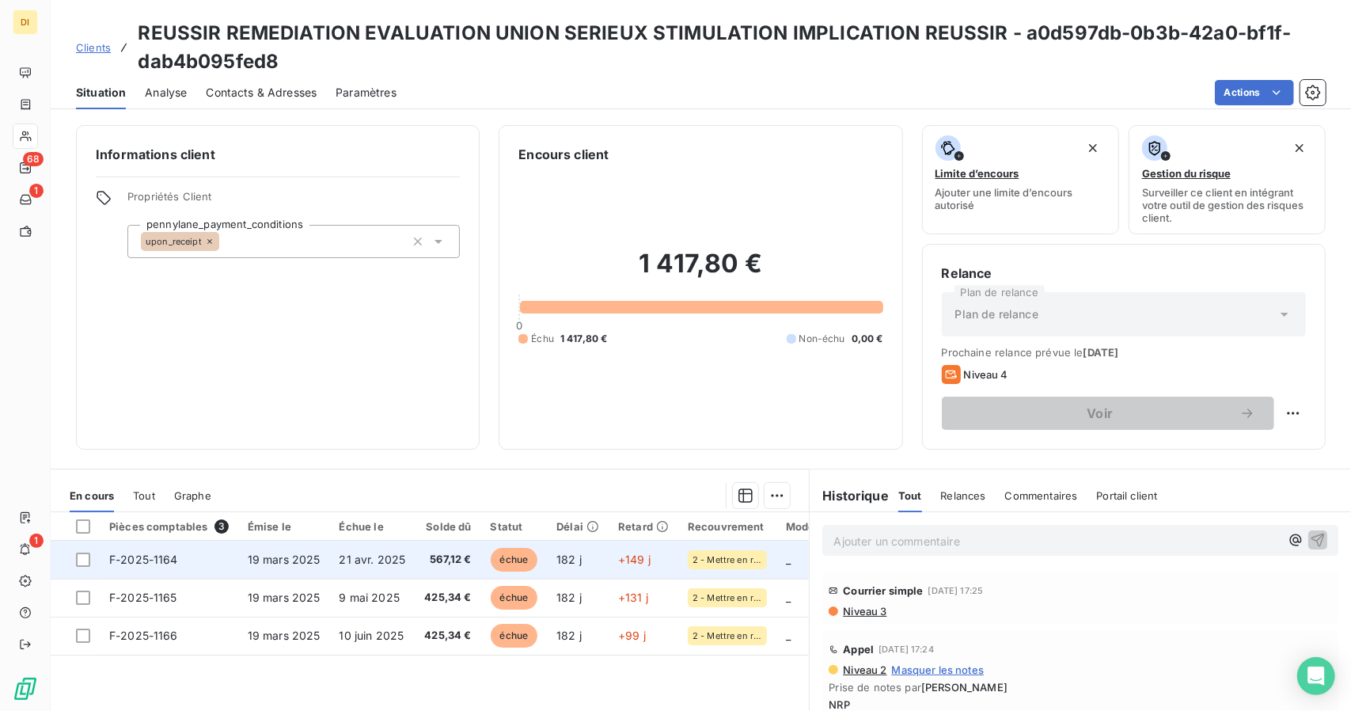
click at [450, 559] on span "567,12 €" at bounding box center [447, 559] width 47 height 16
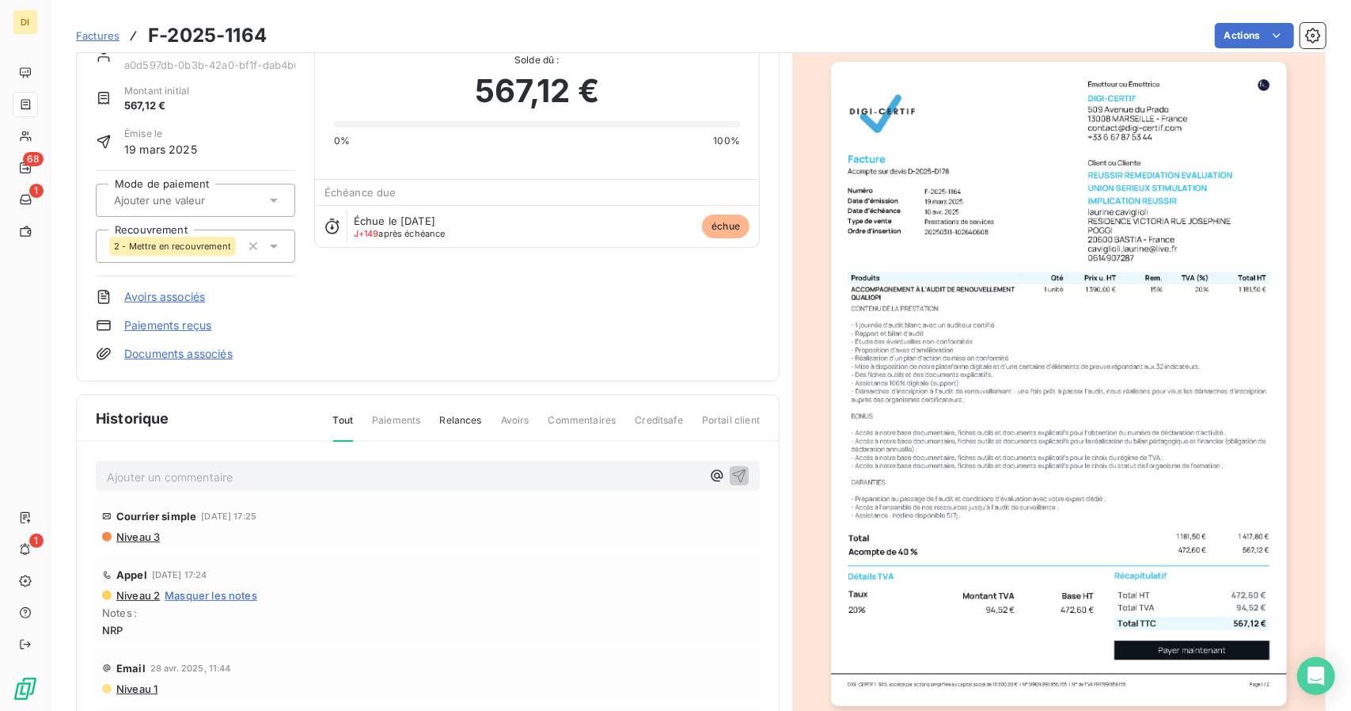
scroll to position [44, 0]
click at [1184, 142] on img "button" at bounding box center [1058, 383] width 455 height 644
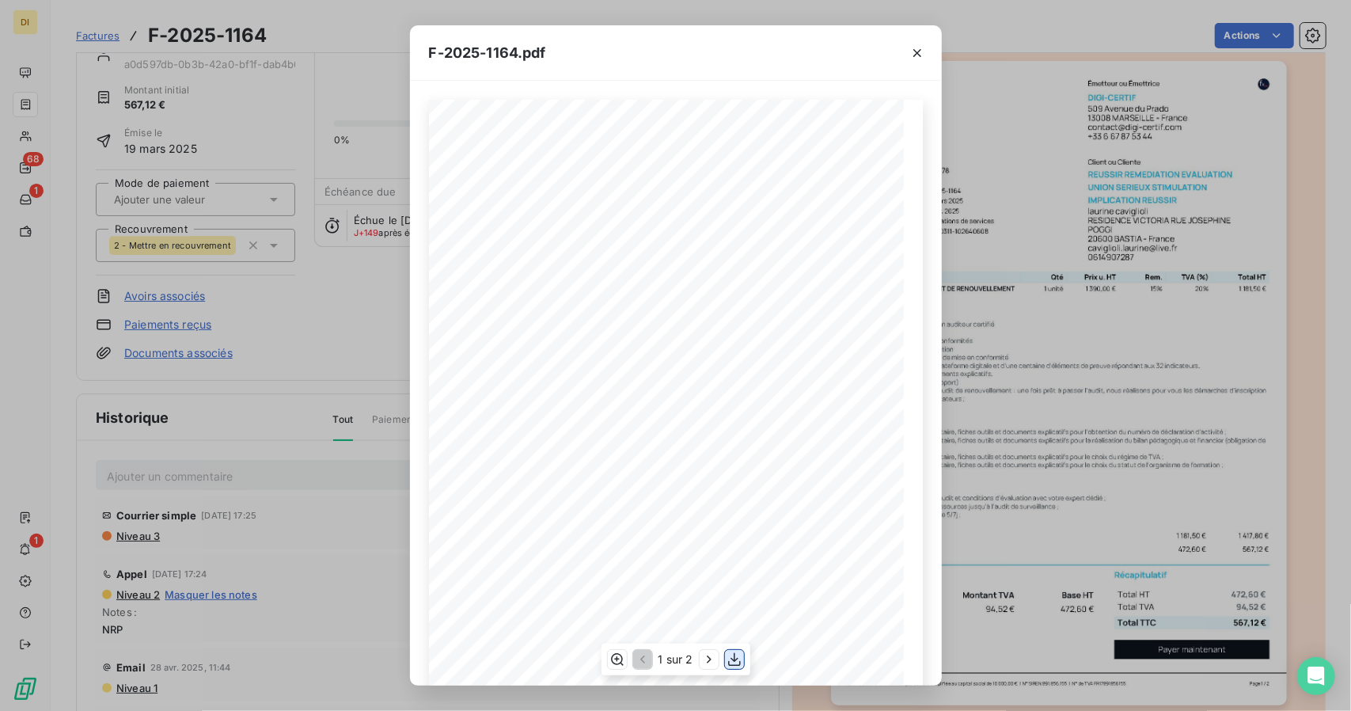
click at [732, 666] on icon "button" at bounding box center [734, 659] width 16 height 16
click at [1026, 472] on div "F-2025-1164.pdf 472,60 € 94,52 € 567,12 € Émetteur ou Émettrice DIGI-CERTIF [ST…" at bounding box center [675, 355] width 1351 height 711
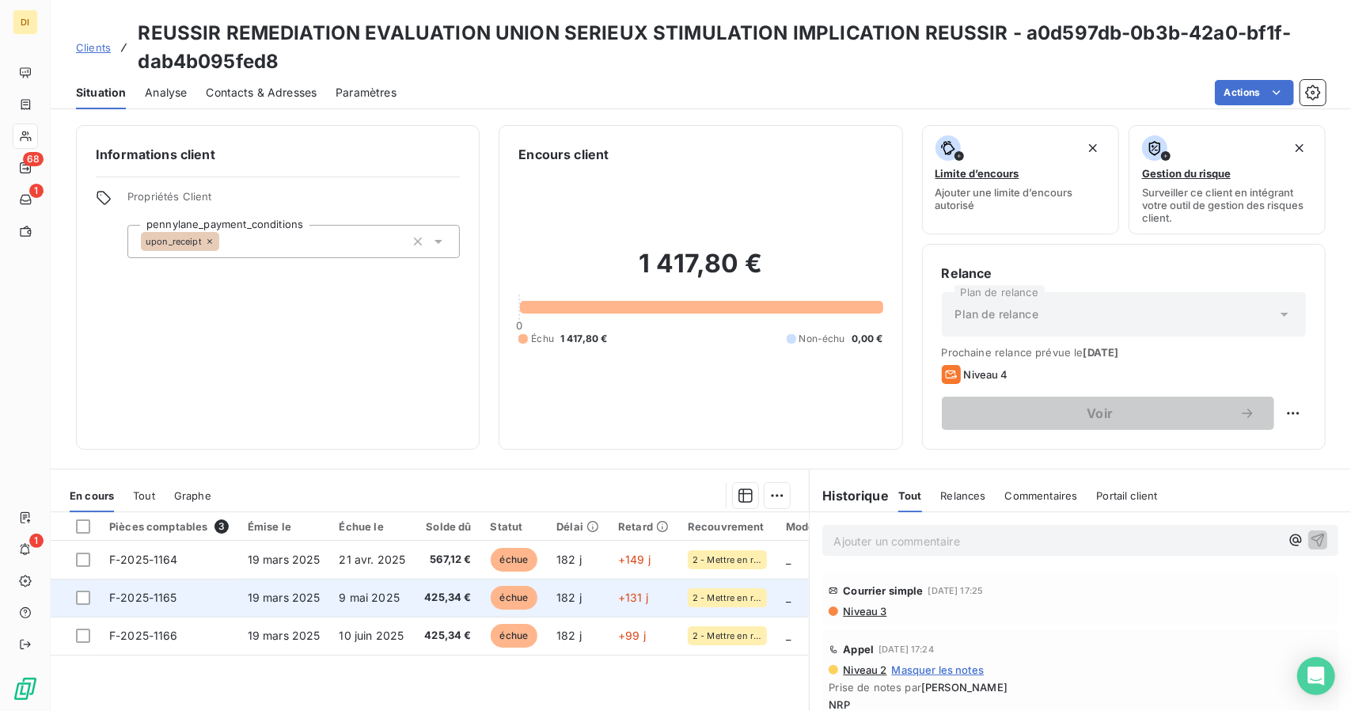
click at [424, 601] on span "425,34 €" at bounding box center [447, 597] width 47 height 16
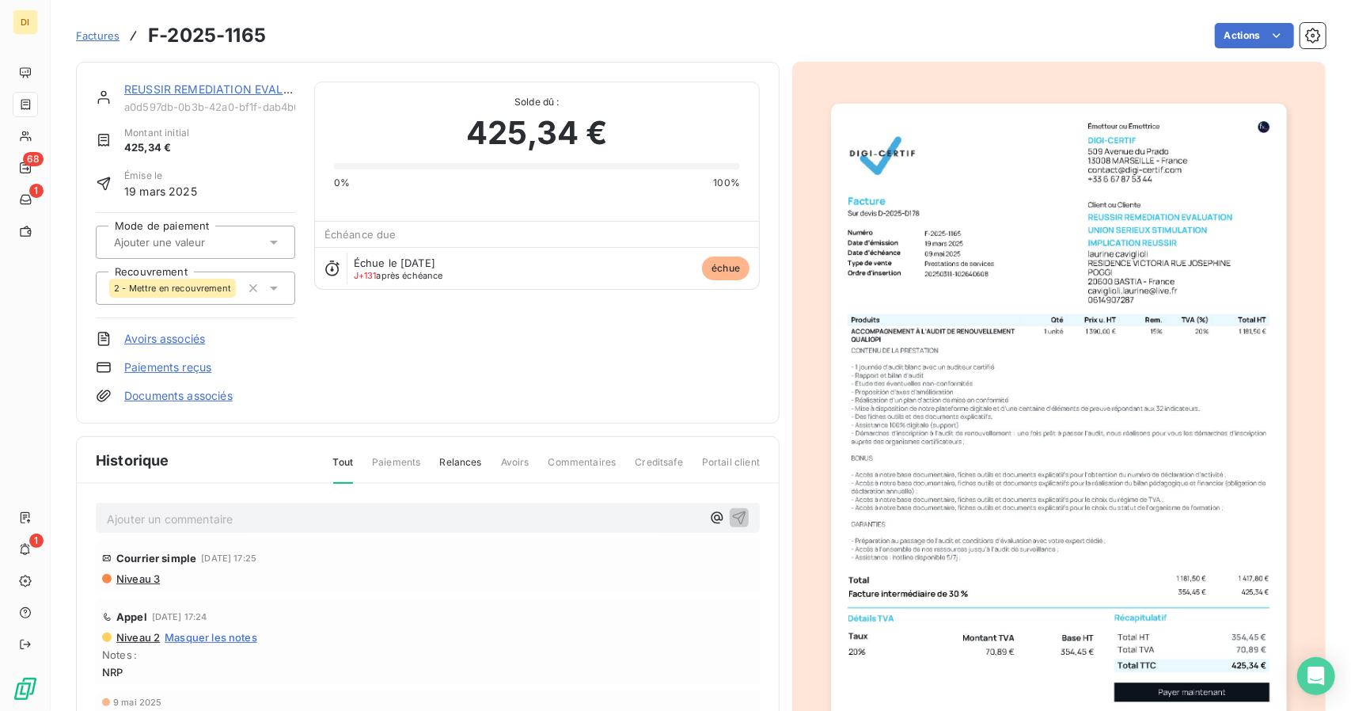
click at [946, 489] on img "button" at bounding box center [1058, 426] width 455 height 644
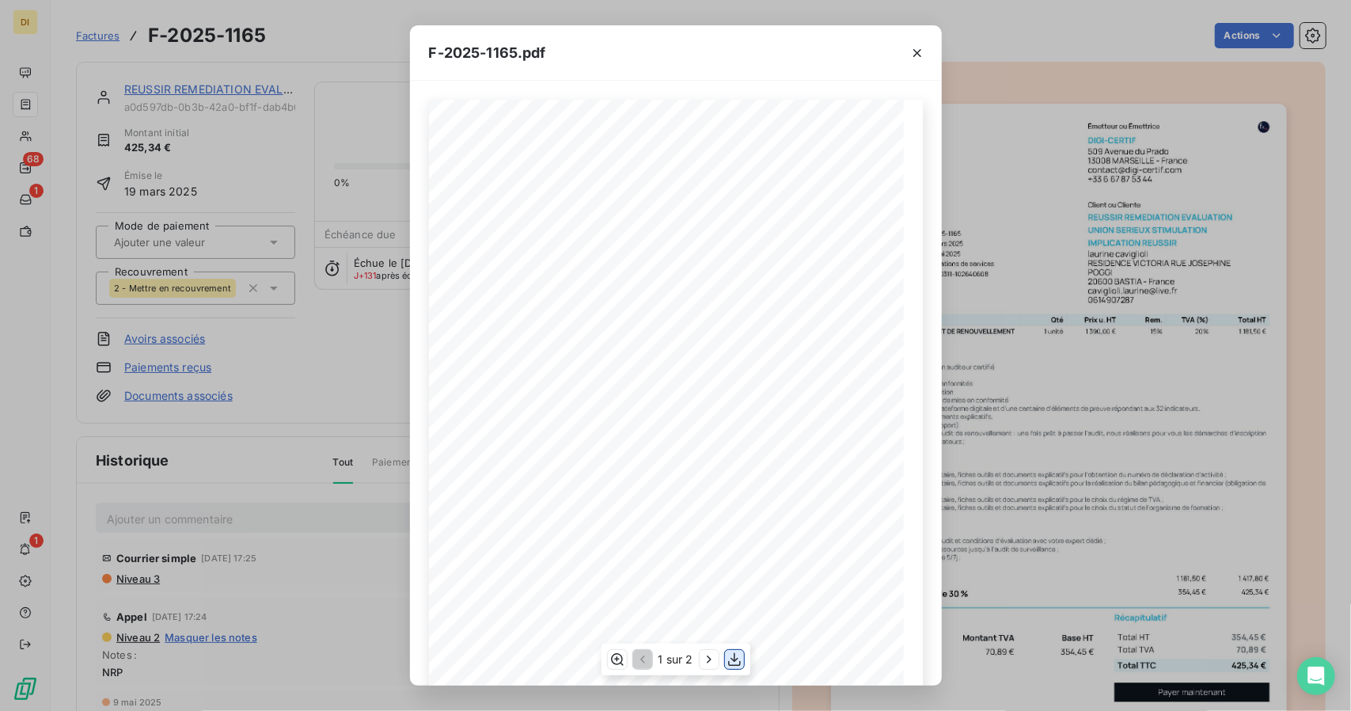
click at [737, 655] on icon "button" at bounding box center [734, 659] width 16 height 16
click at [994, 515] on div "F-2025-1165.pdf 354,45 € 70,89 € 425,34 € Émetteur ou Émettrice DIGI-CERTIF [ST…" at bounding box center [675, 355] width 1351 height 711
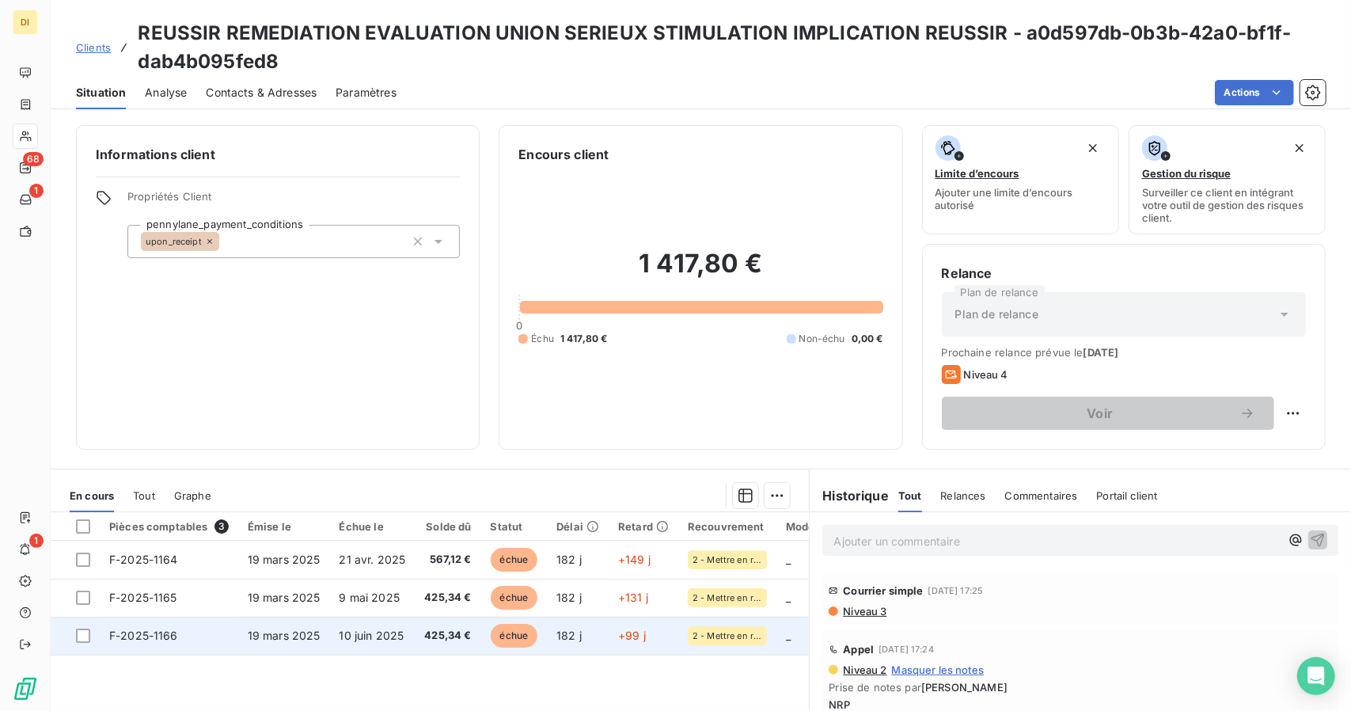
click at [290, 632] on span "19 mars 2025" at bounding box center [284, 634] width 73 height 13
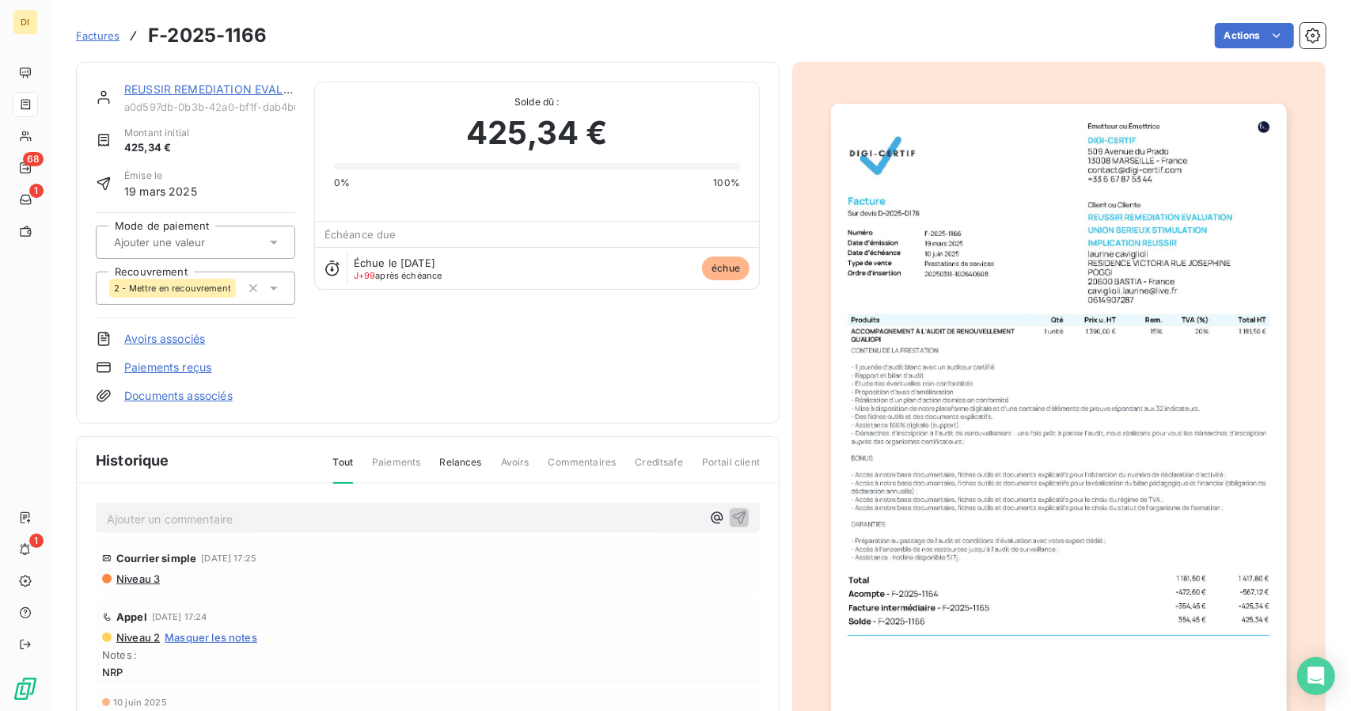
click at [971, 348] on img "button" at bounding box center [1058, 426] width 455 height 644
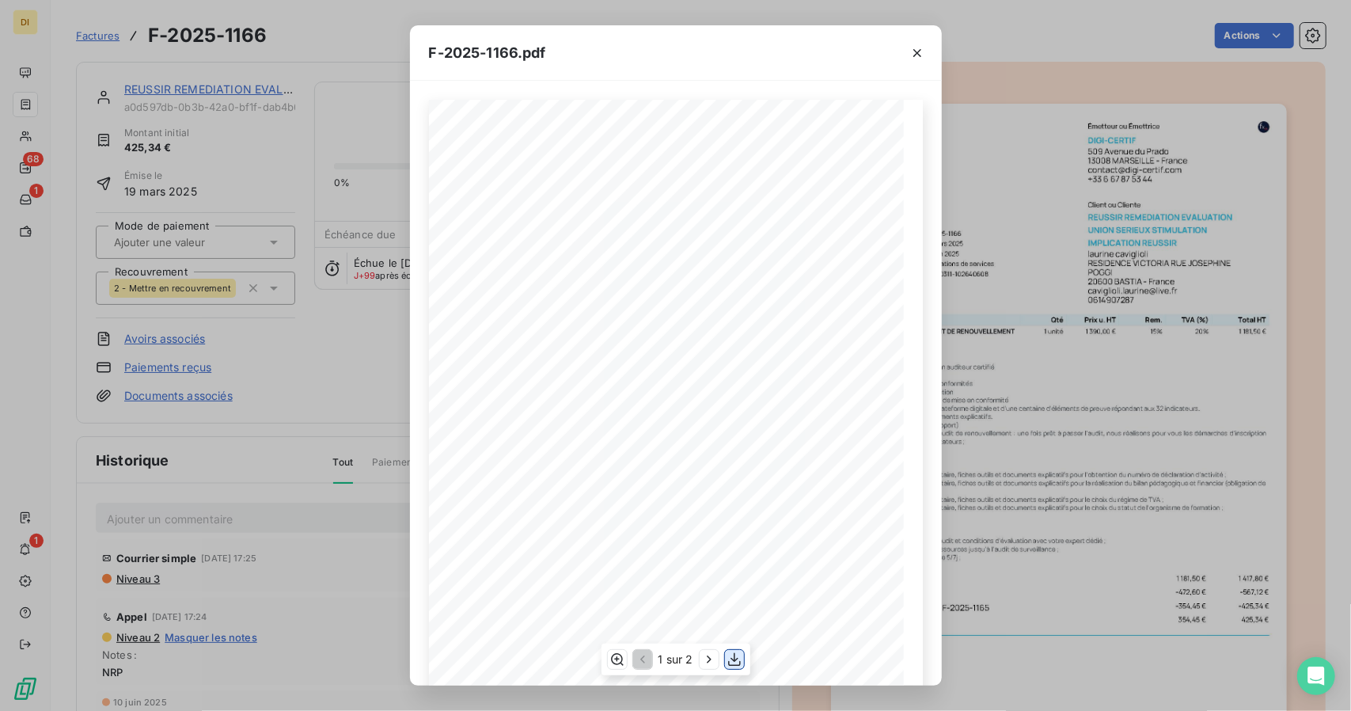
click at [730, 658] on icon "button" at bounding box center [734, 659] width 13 height 13
click at [1016, 465] on div "F-2025-1166.pdf Émetteur ou Émettrice DIGI-CERTIF [STREET_ADDRESS] [EMAIL_ADDRE…" at bounding box center [675, 355] width 1351 height 711
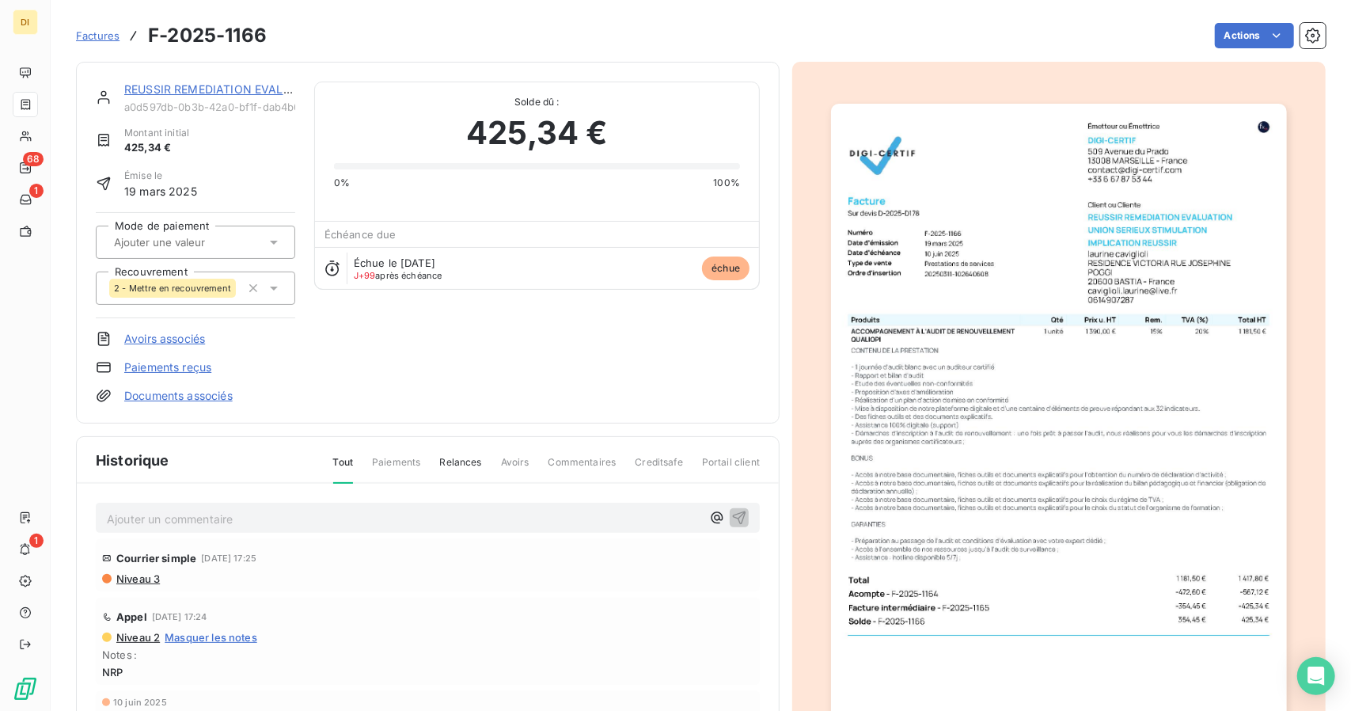
click at [145, 86] on link "REUSSIR REMEDIATION EVALUATION UNION SERIEUX STIMULATION IMPLICATION REUSSIR" at bounding box center [375, 88] width 502 height 13
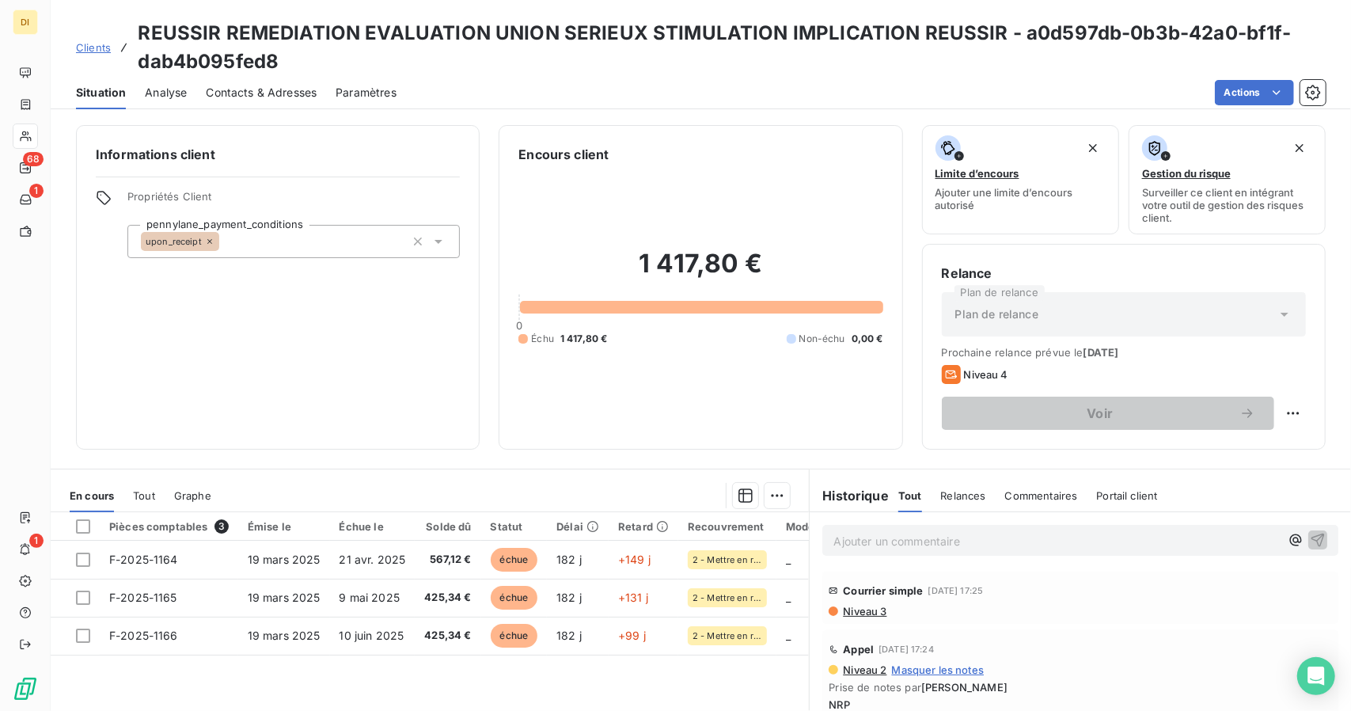
click at [305, 95] on span "Contacts & Adresses" at bounding box center [261, 93] width 111 height 16
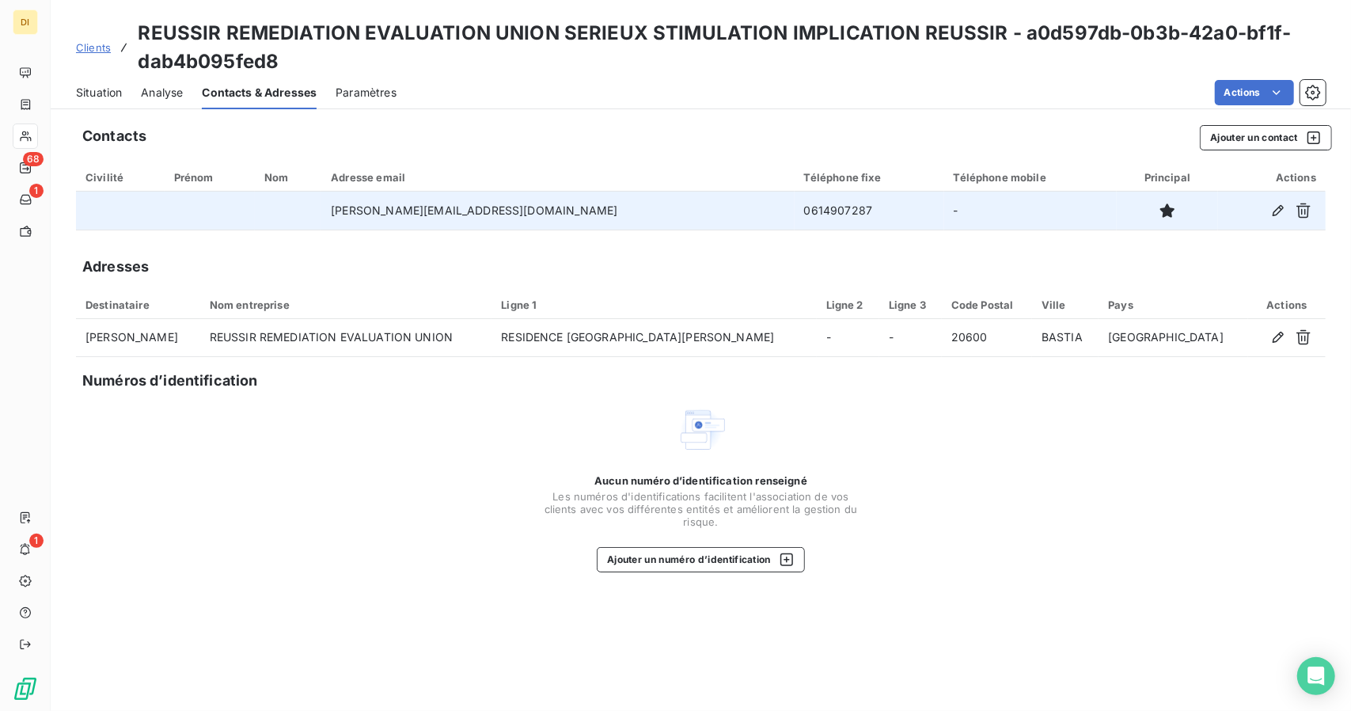
click at [421, 210] on td "[PERSON_NAME][EMAIL_ADDRESS][DOMAIN_NAME]" at bounding box center [557, 210] width 472 height 38
copy td "[PERSON_NAME][EMAIL_ADDRESS][DOMAIN_NAME]"
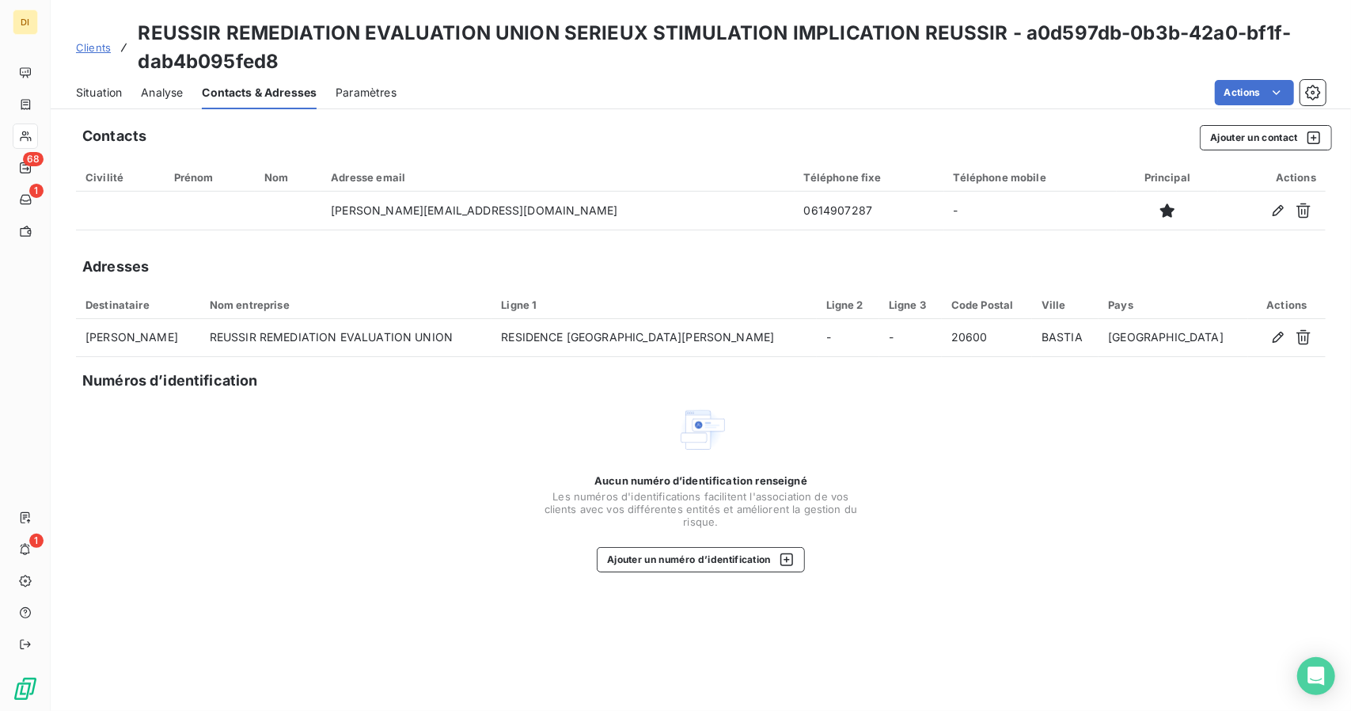
click at [199, 39] on h3 "REUSSIR REMEDIATION EVALUATION UNION SERIEUX STIMULATION IMPLICATION REUSSIR - …" at bounding box center [732, 47] width 1188 height 57
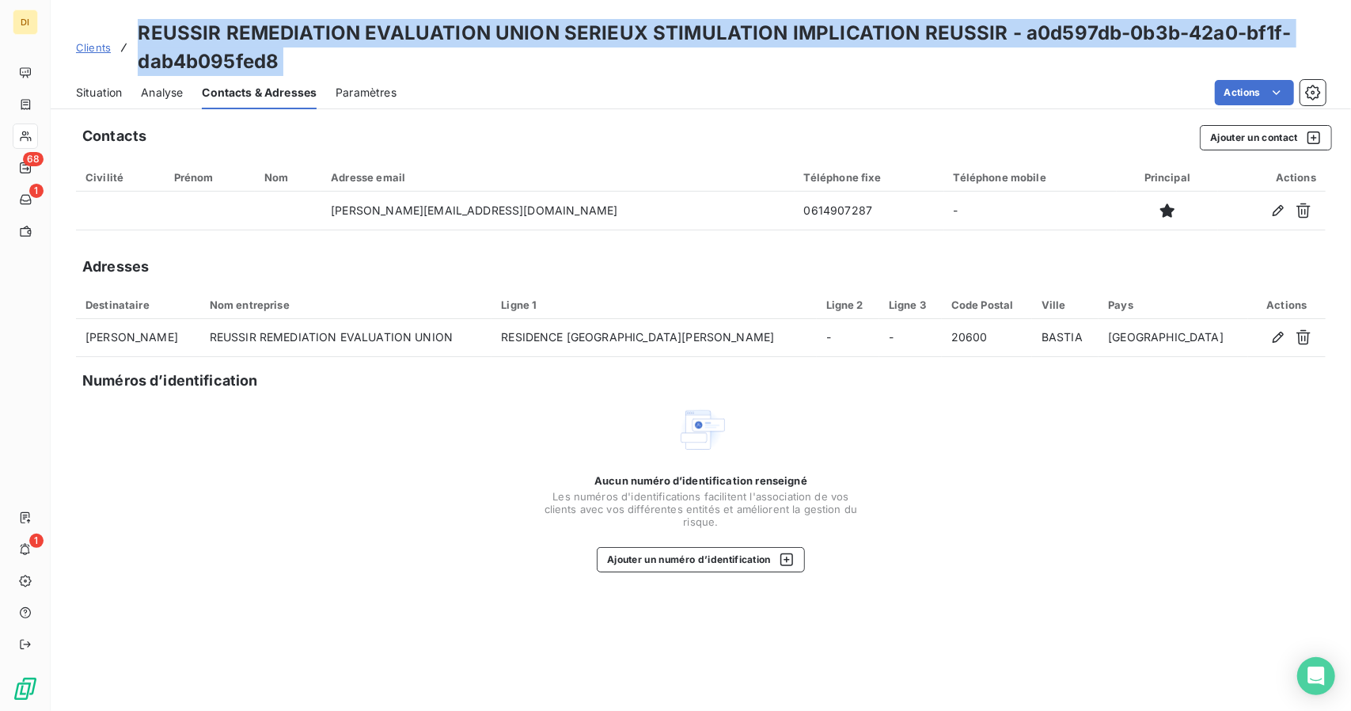
click at [199, 39] on h3 "REUSSIR REMEDIATION EVALUATION UNION SERIEUX STIMULATION IMPLICATION REUSSIR - …" at bounding box center [732, 47] width 1188 height 57
copy h3 "REUSSIR REMEDIATION EVALUATION UNION SERIEUX STIMULATION IMPLICATION REUSSIR - …"
click at [908, 44] on h3 "REUSSIR REMEDIATION EVALUATION UNION SERIEUX STIMULATION IMPLICATION REUSSIR - …" at bounding box center [732, 47] width 1188 height 57
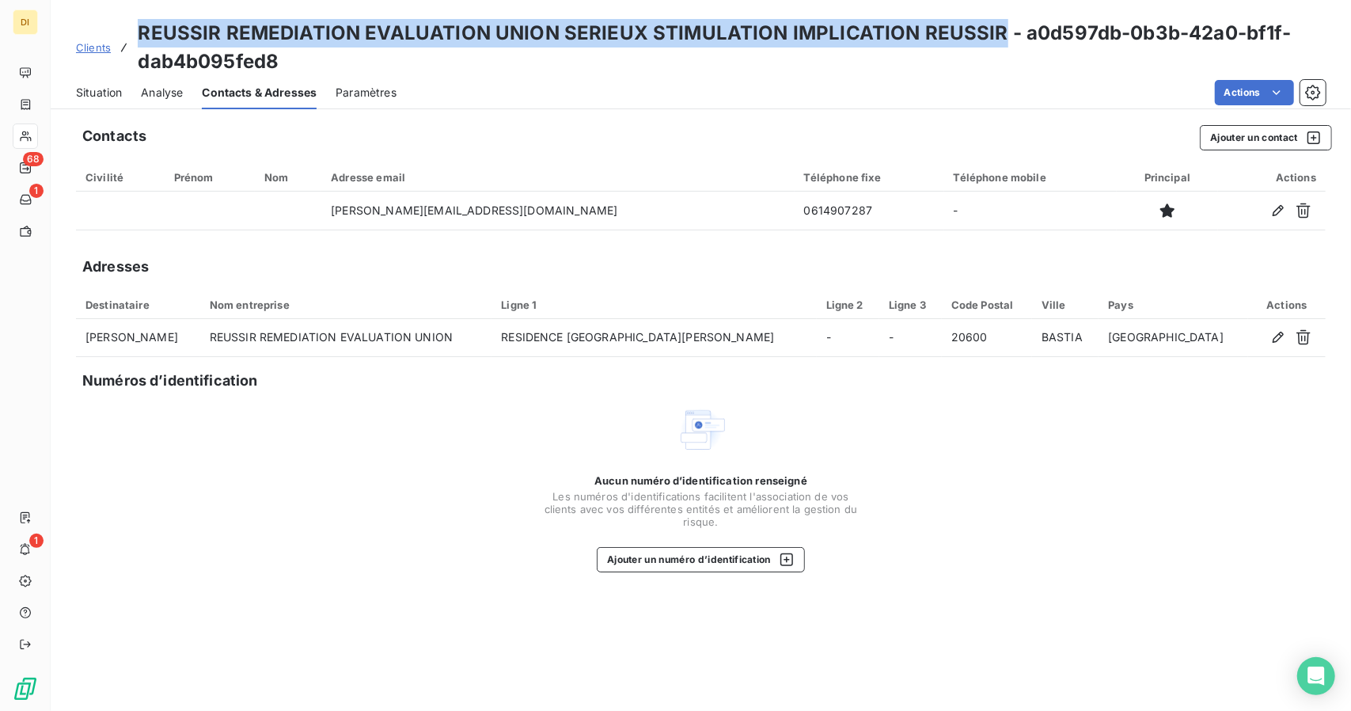
drag, startPoint x: 992, startPoint y: 32, endPoint x: 135, endPoint y: 25, distance: 856.9
click at [135, 25] on div "Clients REUSSIR REMEDIATION EVALUATION UNION SERIEUX STIMULATION IMPLICATION RE…" at bounding box center [700, 47] width 1249 height 57
copy h3 "REUSSIR REMEDIATION EVALUATION UNION SERIEUX STIMULATION IMPLICATION REUSSIR"
click at [85, 52] on span "Clients" at bounding box center [93, 47] width 35 height 13
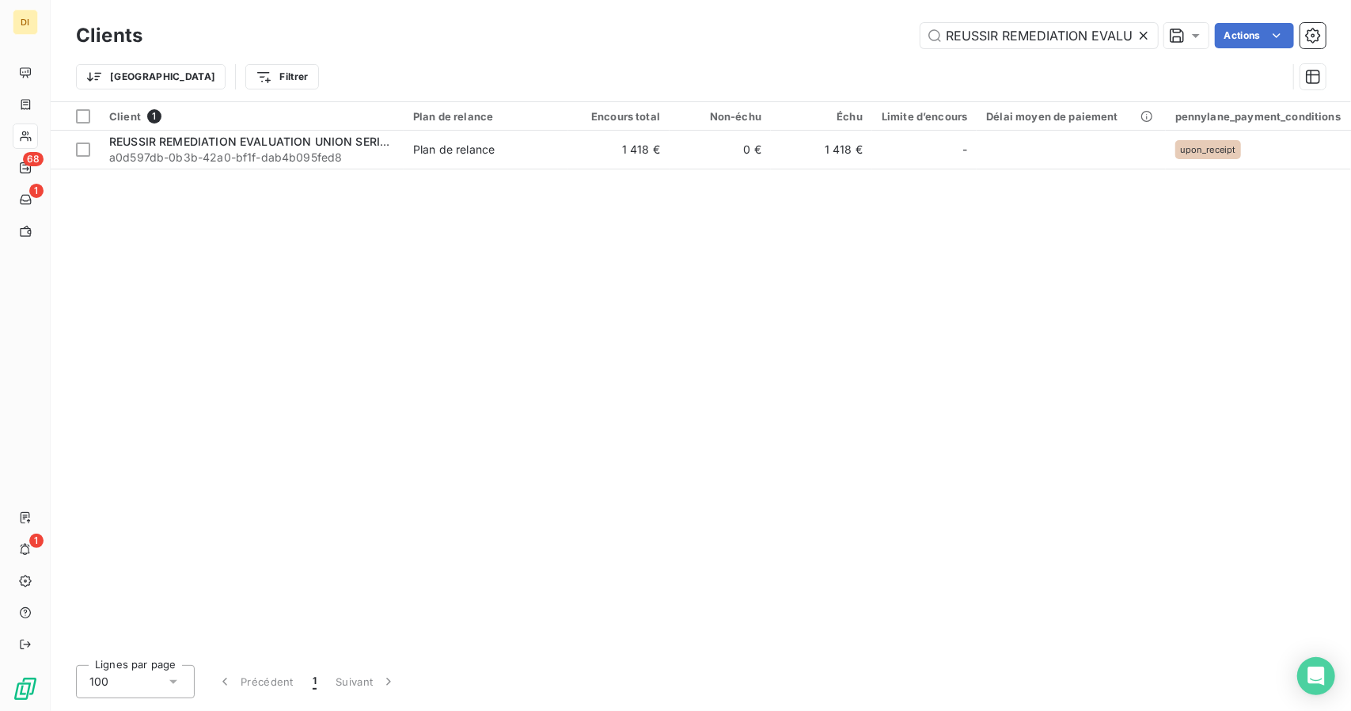
scroll to position [0, 370]
click at [1025, 25] on input "REUSSIR REMEDIATION EVALUATION UNION SERIEUX STIMULATION IMPLICATION REUSSIR" at bounding box center [1038, 35] width 237 height 25
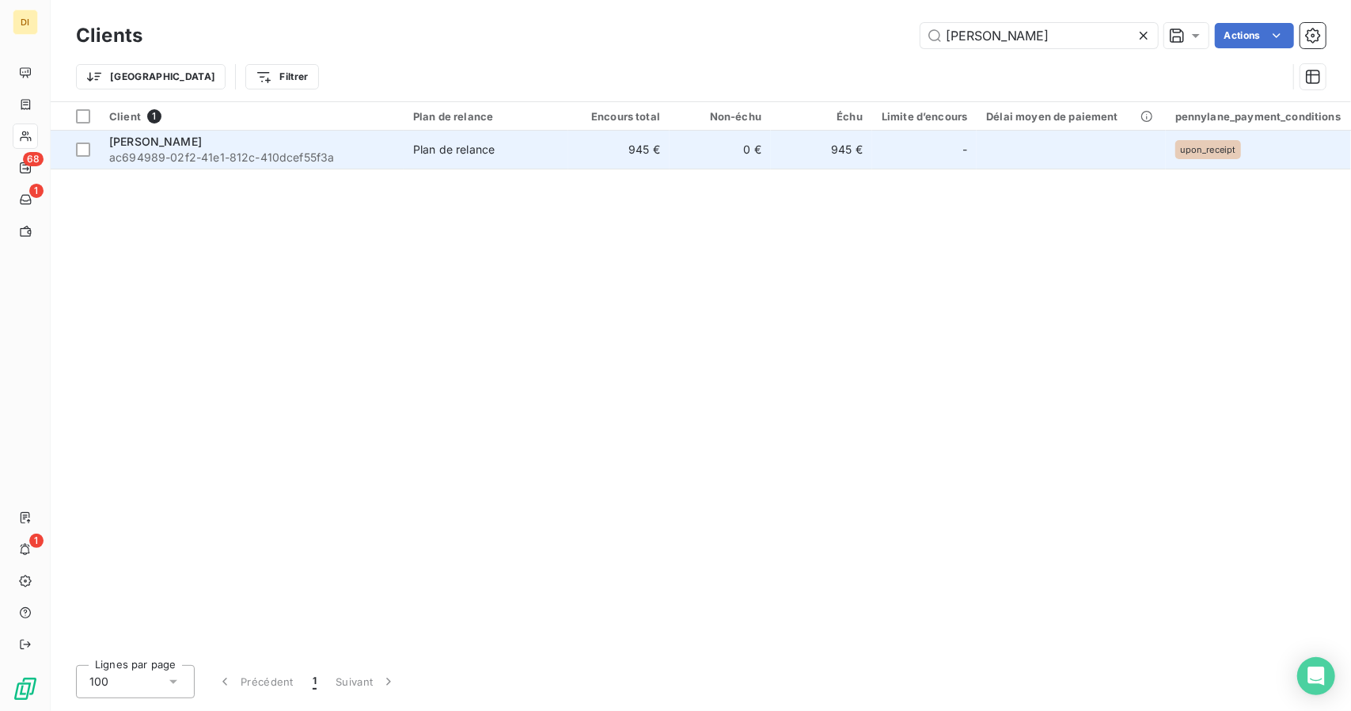
type input "[PERSON_NAME]"
click at [519, 159] on td "Plan de relance" at bounding box center [486, 150] width 165 height 38
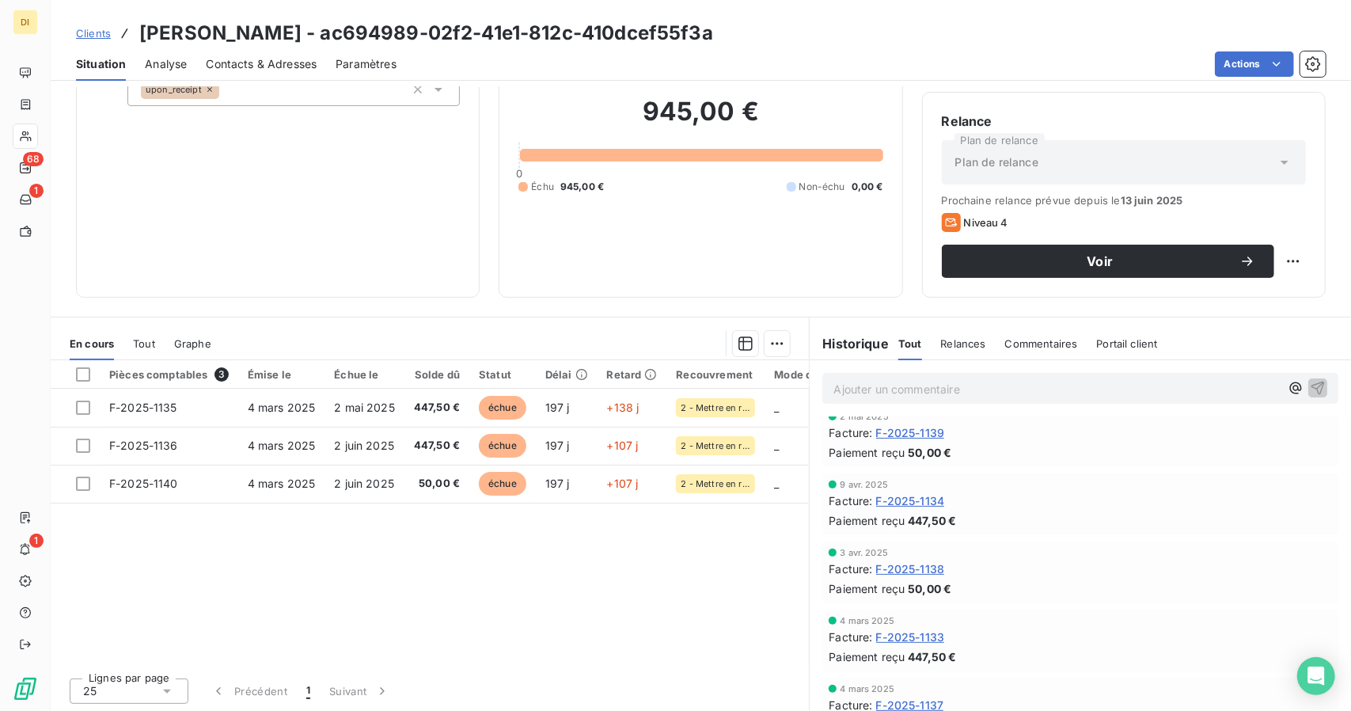
scroll to position [103, 0]
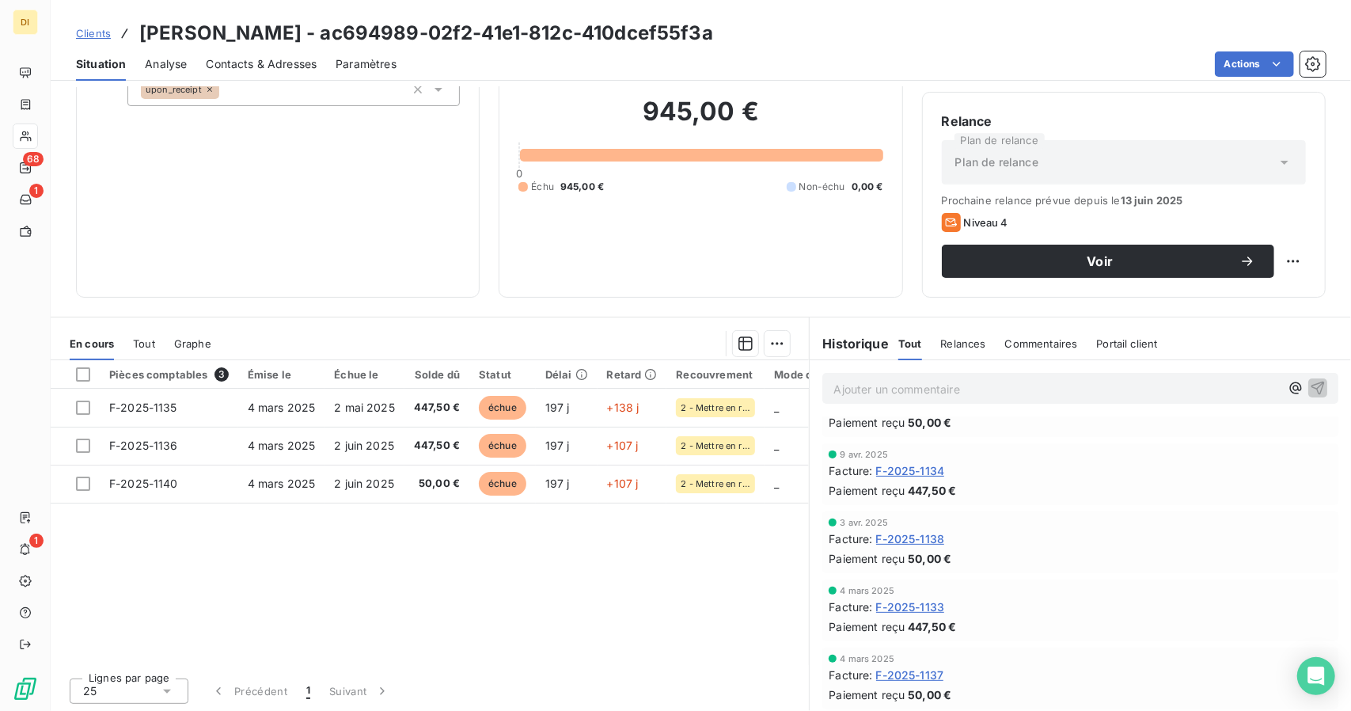
click at [911, 541] on span "F-2025-1138" at bounding box center [910, 538] width 69 height 17
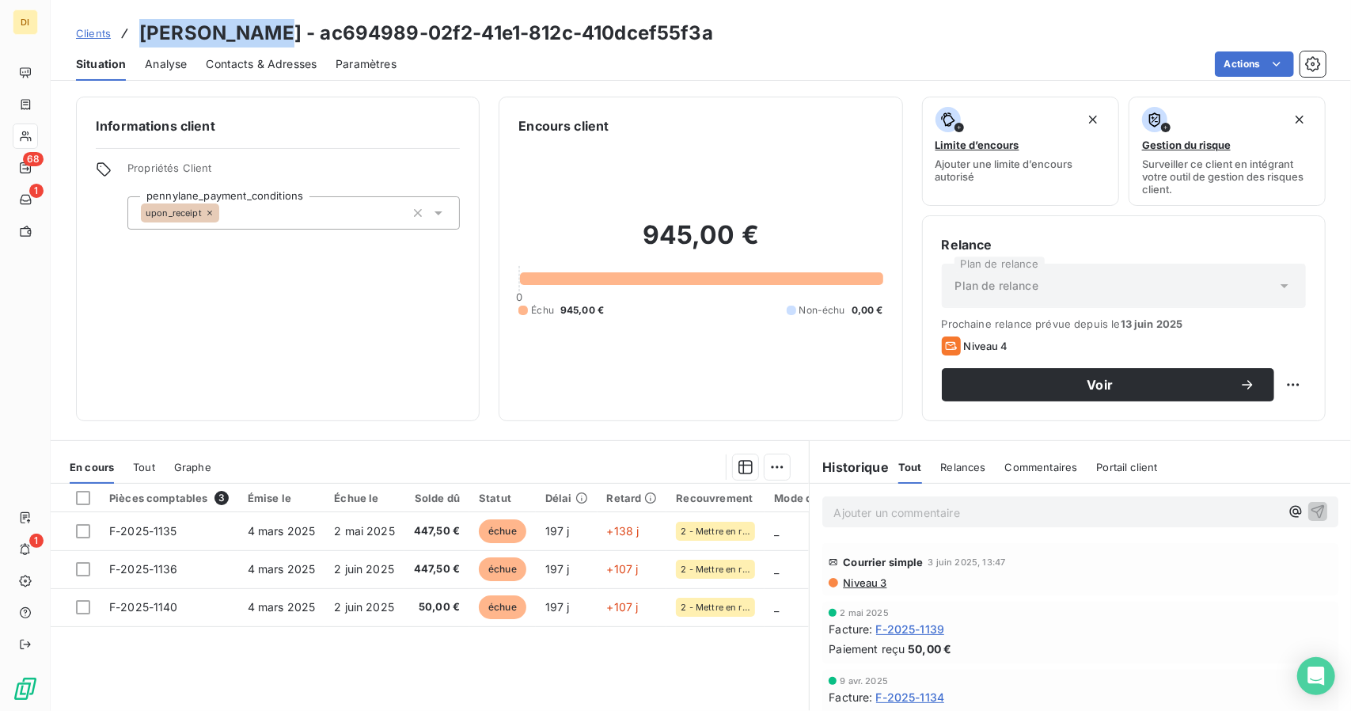
drag, startPoint x: 138, startPoint y: 38, endPoint x: 256, endPoint y: 41, distance: 117.9
click at [256, 41] on div "Clients [PERSON_NAME] - ac694989-02f2-41e1-812c-410dcef55f3a" at bounding box center [394, 33] width 637 height 28
copy h3 "[PERSON_NAME]"
click at [93, 33] on span "Clients" at bounding box center [93, 33] width 35 height 13
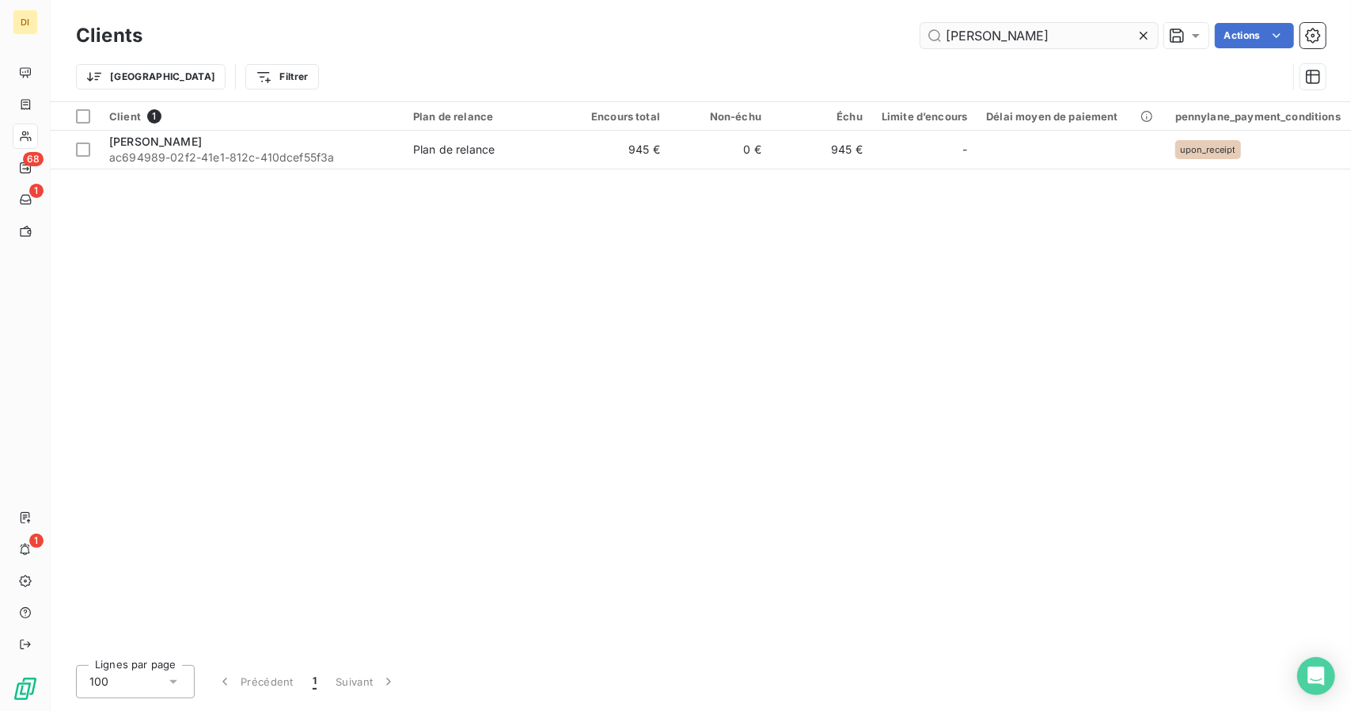
click at [968, 25] on input "[PERSON_NAME]" at bounding box center [1038, 35] width 237 height 25
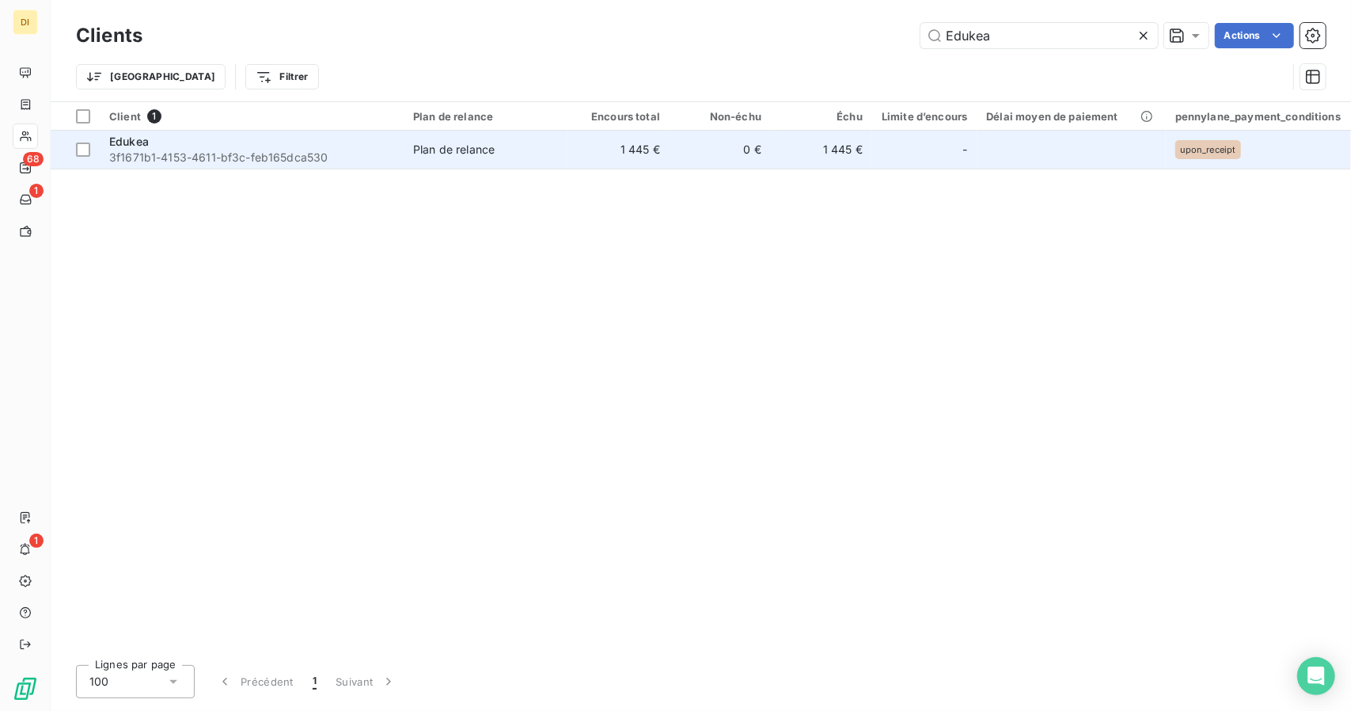
type input "Edukea"
click at [629, 142] on td "1 445 €" at bounding box center [618, 150] width 101 height 38
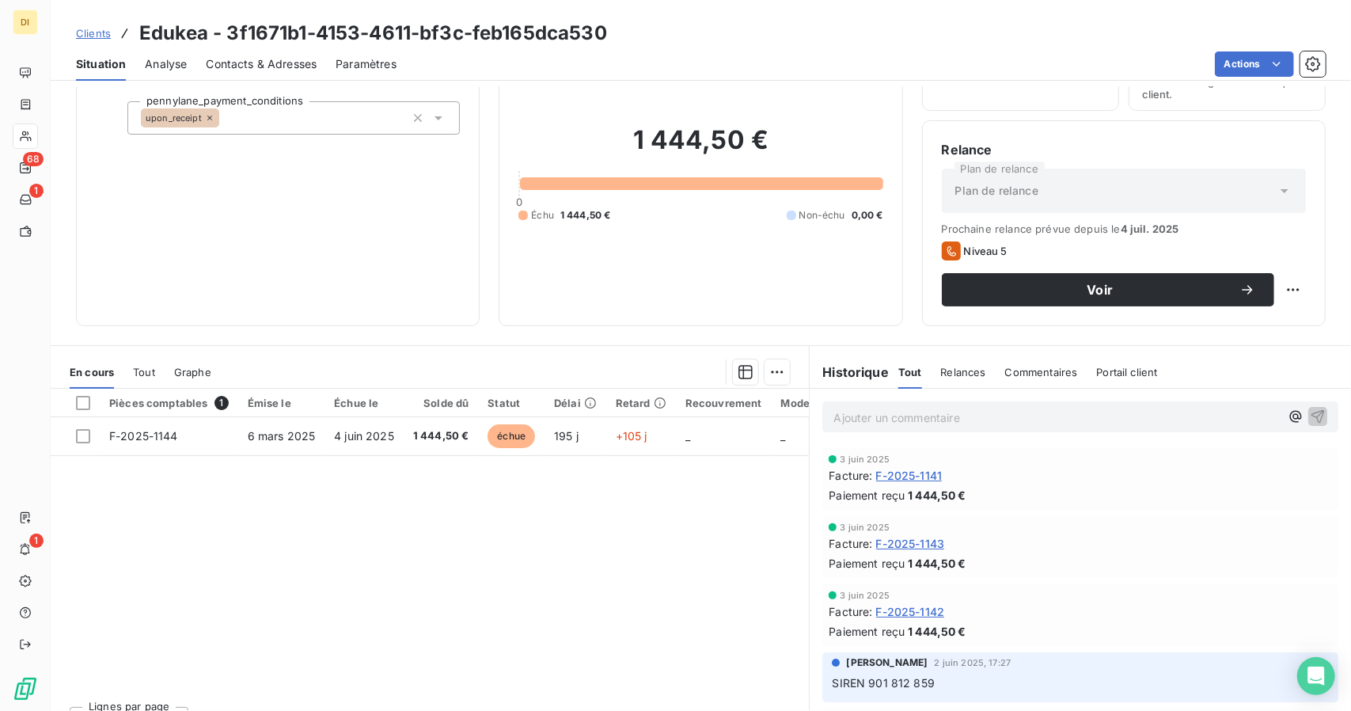
scroll to position [100, 0]
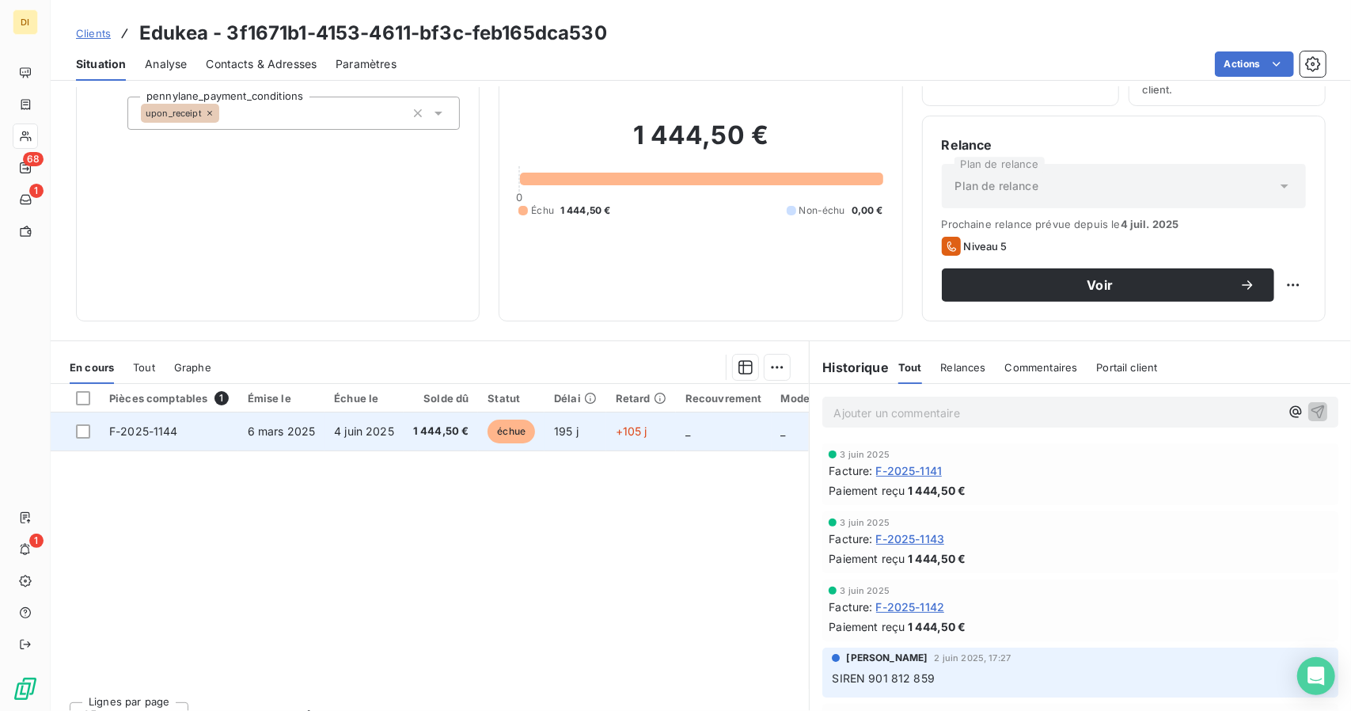
click at [692, 424] on td "_" at bounding box center [724, 431] width 96 height 38
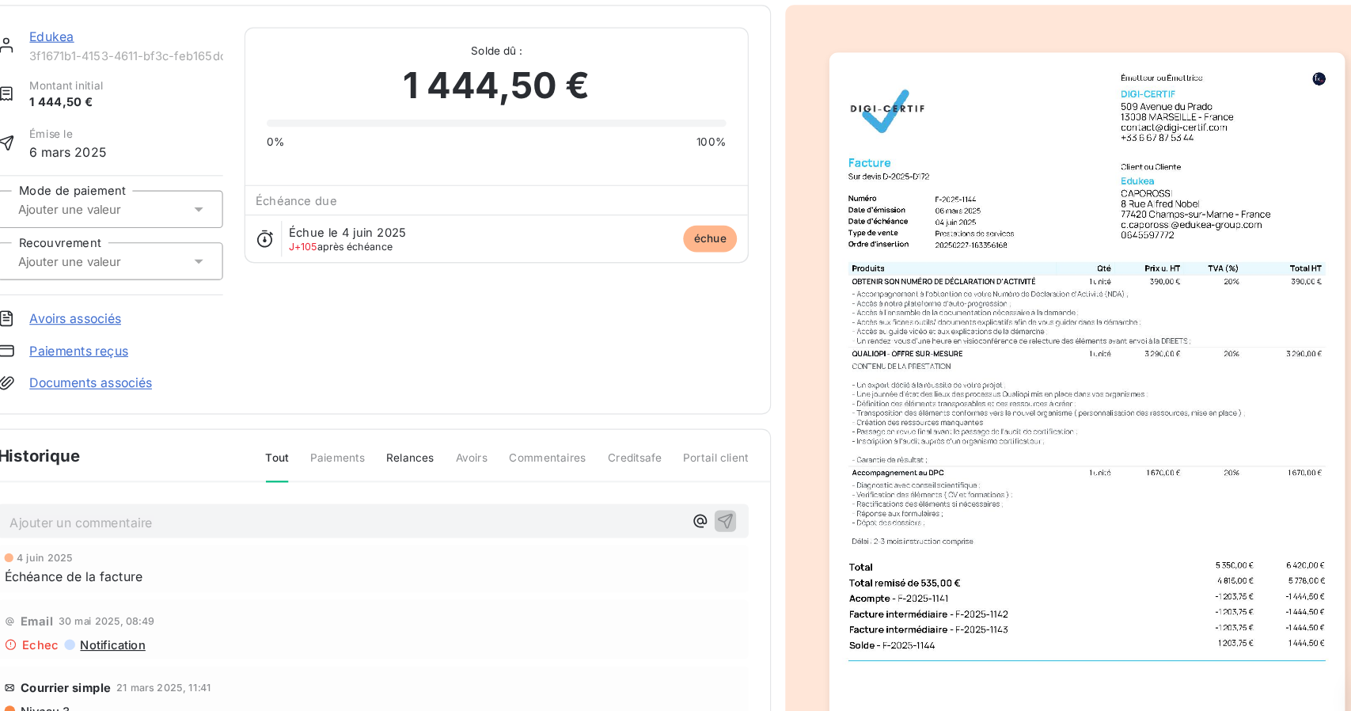
click at [990, 401] on img "button" at bounding box center [1058, 426] width 455 height 644
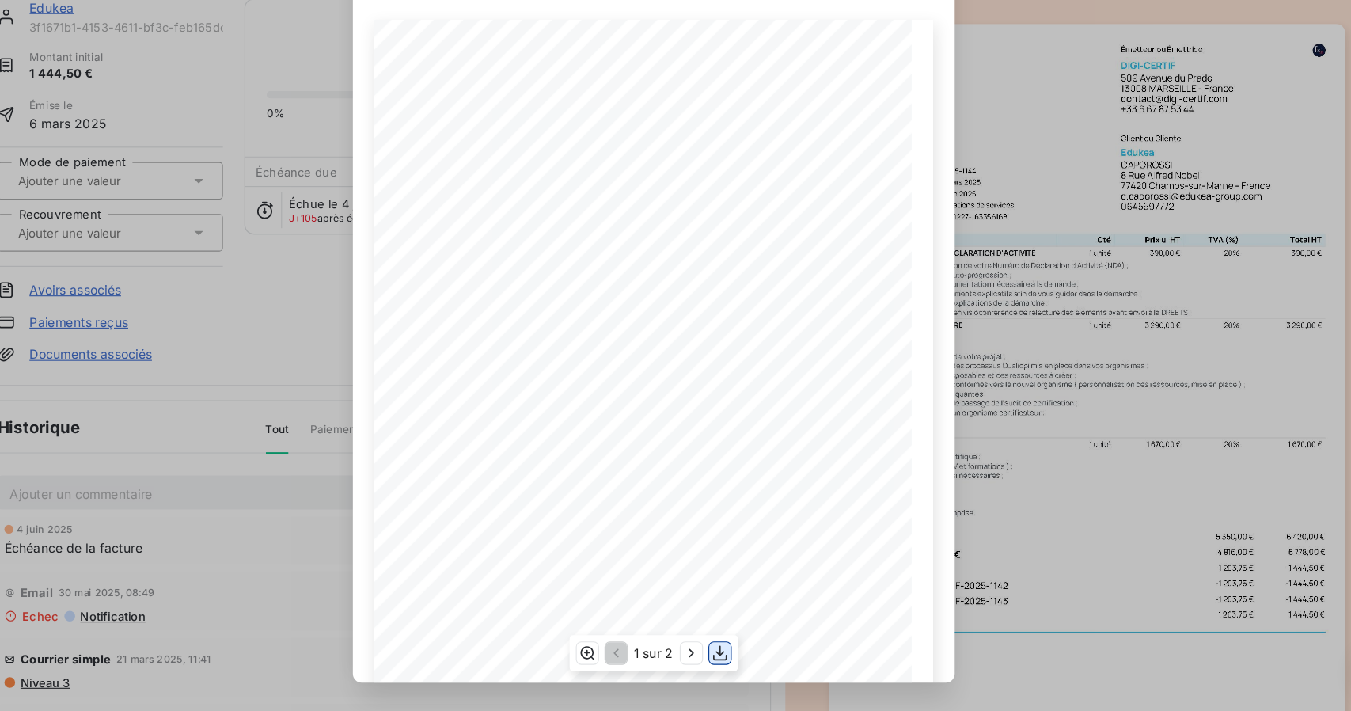
click at [734, 666] on icon "button" at bounding box center [734, 659] width 16 height 16
click at [921, 537] on div "Émetteur ou Émettrice DIGI-CERTIF [STREET_ADDRESS] [EMAIL_ADDRESS][DOMAIN_NAME]…" at bounding box center [676, 383] width 532 height 604
click at [1036, 467] on div "F-2025-1144.pdf Émetteur ou Émettrice DIGI-CERTIF [STREET_ADDRESS] [EMAIL_ADDRE…" at bounding box center [675, 355] width 1351 height 711
